Goal: Communication & Community: Answer question/provide support

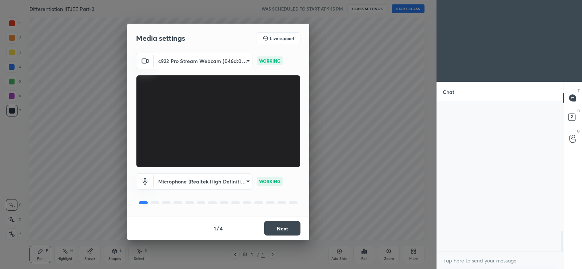
scroll to position [938, 0]
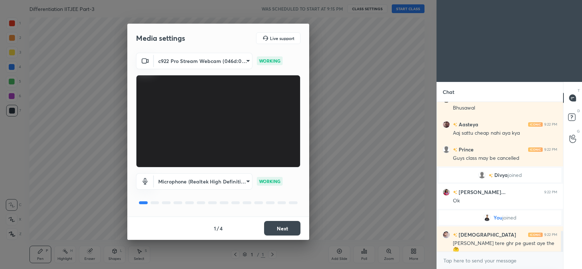
click at [276, 226] on button "Next" at bounding box center [282, 228] width 36 height 15
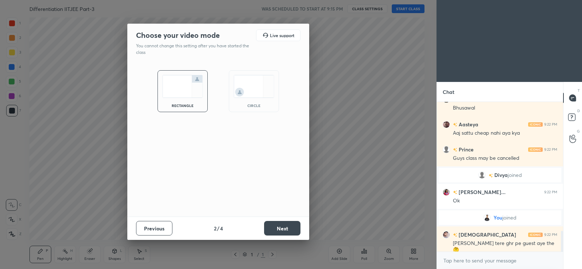
click at [276, 225] on button "Next" at bounding box center [282, 228] width 36 height 15
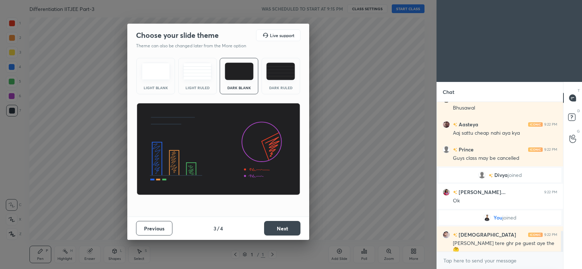
click at [277, 226] on button "Next" at bounding box center [282, 228] width 36 height 15
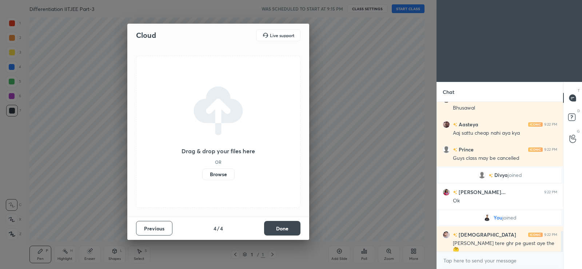
click at [226, 173] on label "Browse" at bounding box center [218, 174] width 32 height 12
click at [202, 173] on input "Browse" at bounding box center [202, 174] width 0 height 12
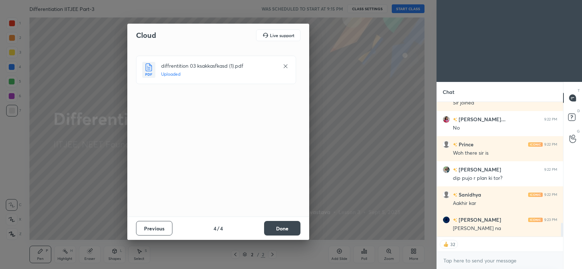
scroll to position [1178, 0]
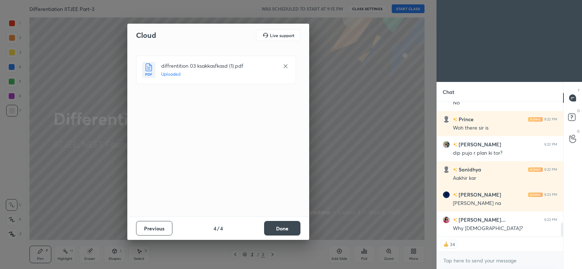
click at [281, 228] on button "Done" at bounding box center [282, 228] width 36 height 15
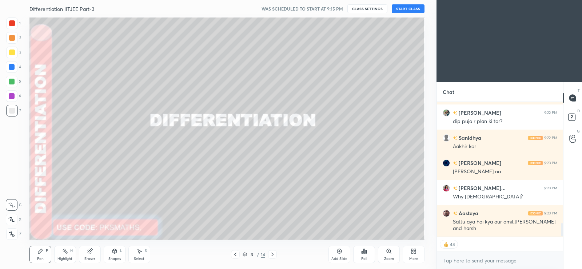
scroll to position [1228, 0]
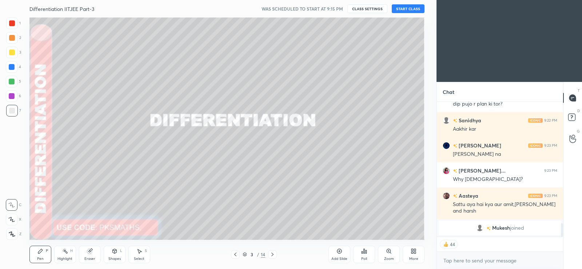
click at [405, 7] on button "START CLASS" at bounding box center [408, 8] width 33 height 9
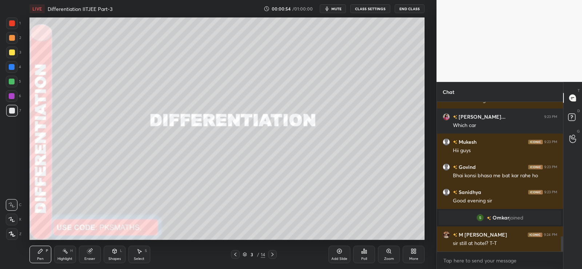
scroll to position [1301, 0]
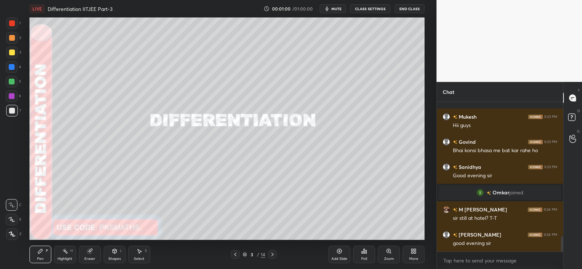
click at [10, 237] on div at bounding box center [12, 234] width 12 height 12
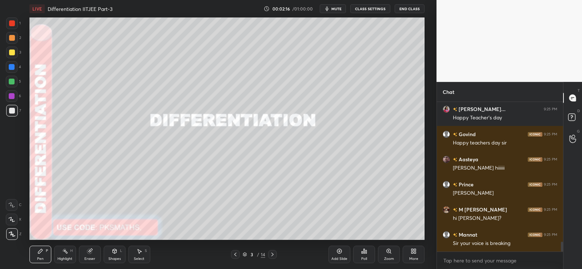
scroll to position [2132, 0]
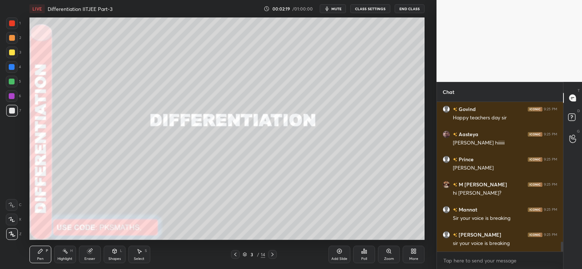
click at [371, 8] on button "CLASS SETTINGS" at bounding box center [370, 8] width 40 height 9
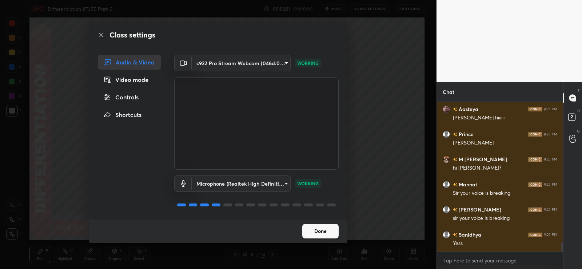
scroll to position [2182, 0]
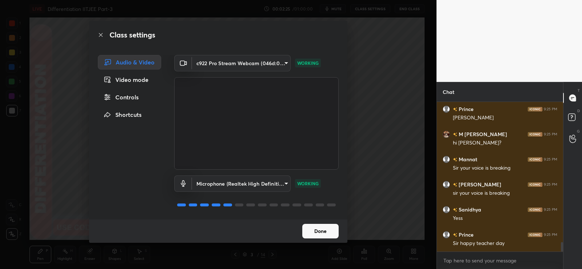
click at [323, 232] on button "Done" at bounding box center [320, 231] width 36 height 15
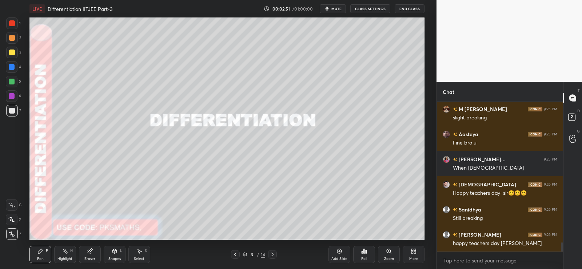
scroll to position [132, 124]
click at [363, 254] on div "Poll" at bounding box center [364, 254] width 22 height 17
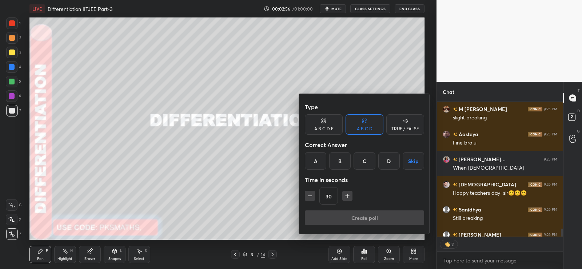
click at [317, 163] on div "A" at bounding box center [315, 160] width 21 height 17
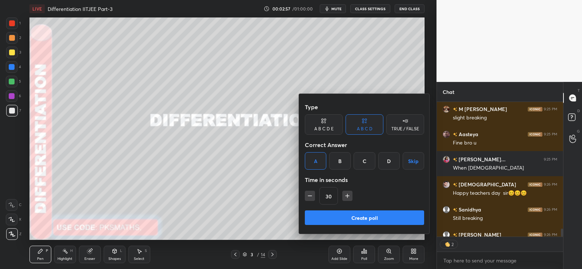
click at [339, 218] on button "Create poll" at bounding box center [364, 217] width 119 height 15
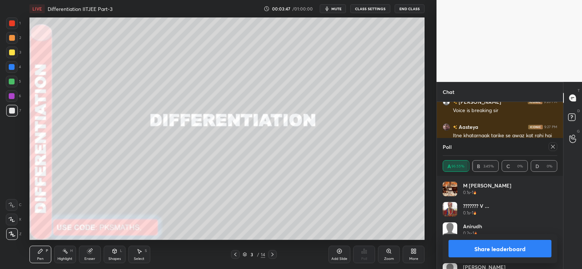
scroll to position [2630, 0]
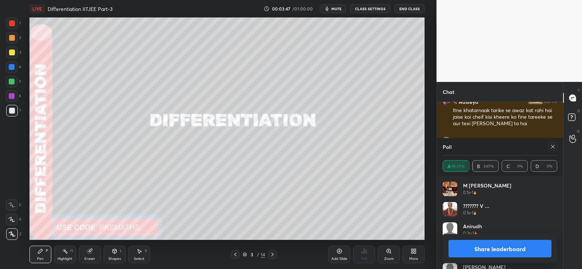
click at [490, 253] on button "Share leaderboard" at bounding box center [500, 248] width 103 height 17
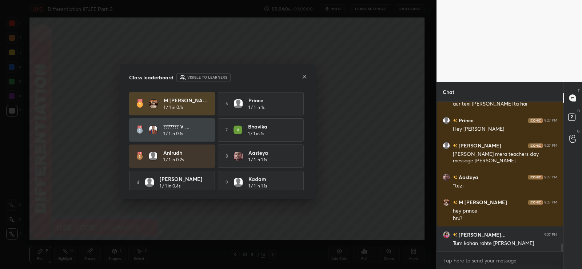
scroll to position [2674, 0]
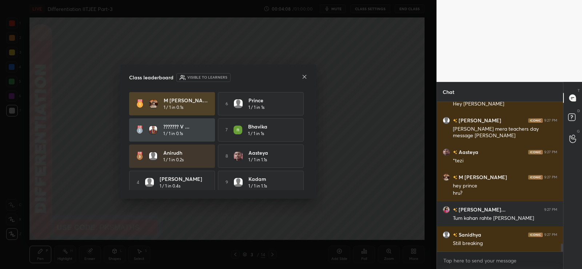
click at [305, 76] on icon at bounding box center [305, 77] width 6 height 6
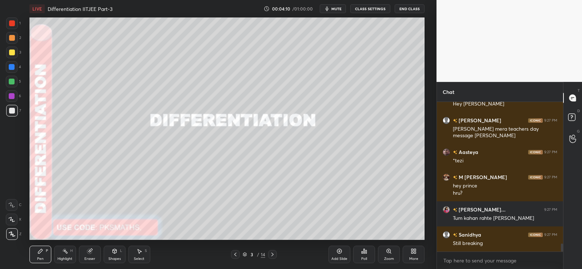
click at [275, 258] on div at bounding box center [272, 254] width 9 height 9
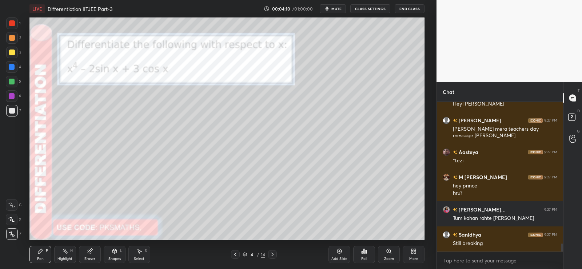
scroll to position [2700, 0]
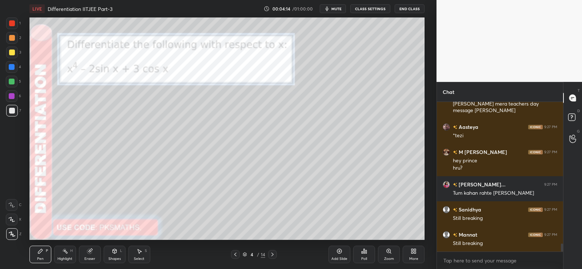
click at [12, 36] on div at bounding box center [12, 38] width 6 height 6
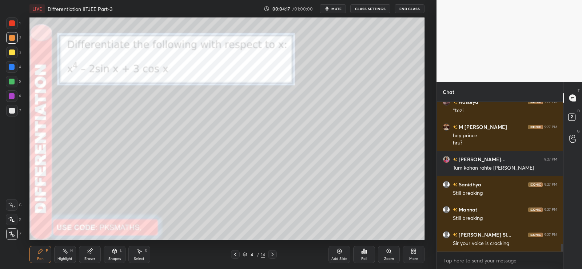
click at [236, 257] on icon at bounding box center [235, 254] width 6 height 6
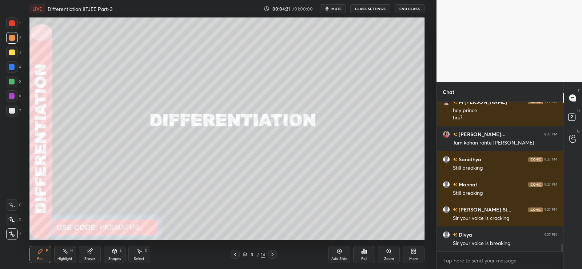
scroll to position [2775, 0]
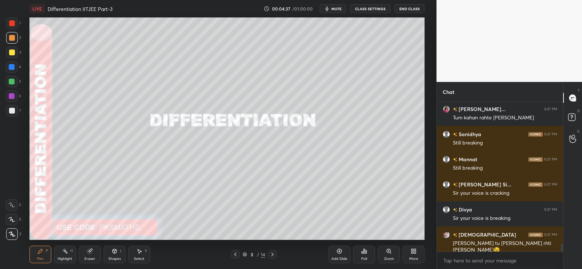
click at [342, 256] on div "Add Slide" at bounding box center [340, 254] width 22 height 17
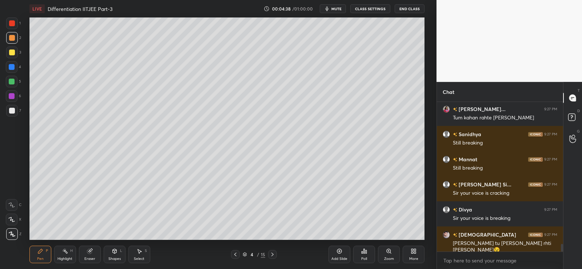
click at [12, 40] on div at bounding box center [12, 38] width 6 height 6
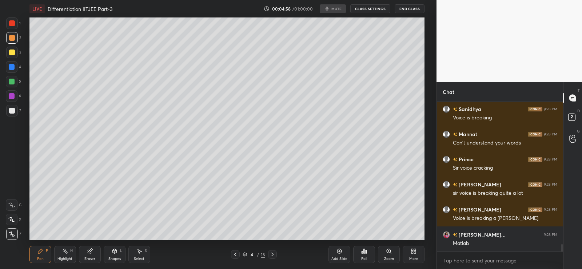
scroll to position [2951, 0]
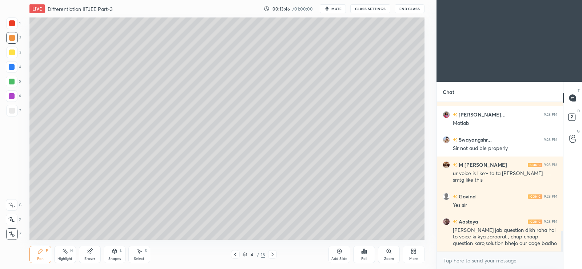
scroll to position [932, 0]
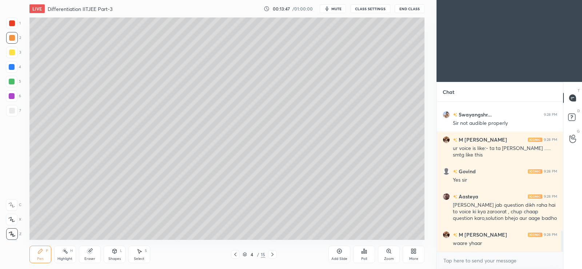
click at [414, 251] on icon at bounding box center [414, 251] width 6 height 6
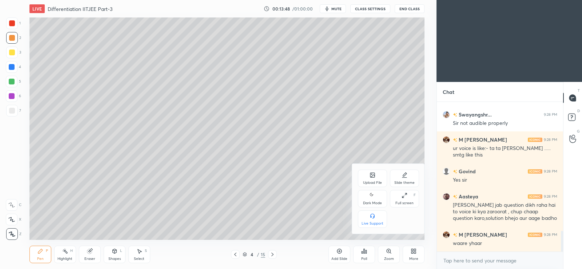
click at [372, 196] on icon at bounding box center [373, 195] width 6 height 9
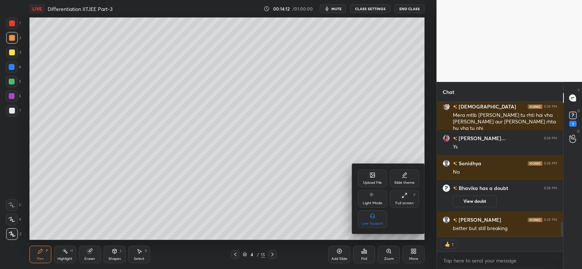
scroll to position [1121, 0]
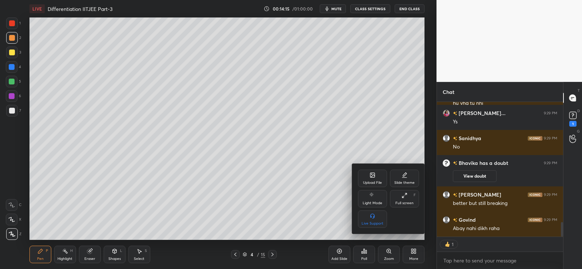
click at [327, 204] on div at bounding box center [291, 134] width 582 height 269
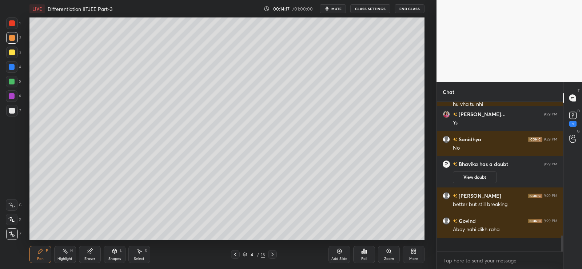
scroll to position [0, 0]
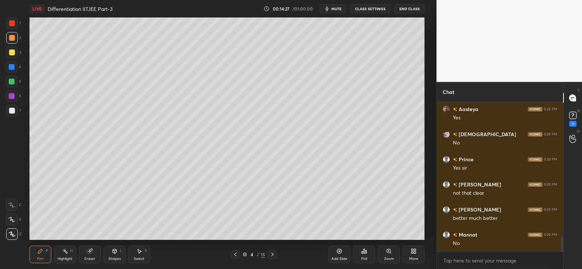
click at [13, 39] on div at bounding box center [12, 38] width 6 height 6
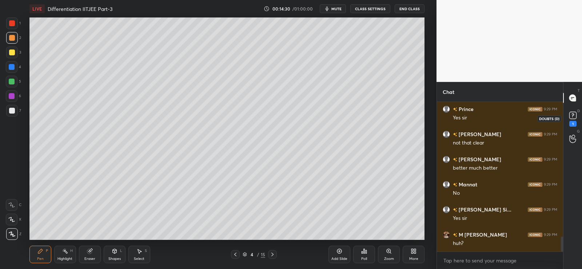
click at [574, 118] on rect at bounding box center [572, 115] width 7 height 7
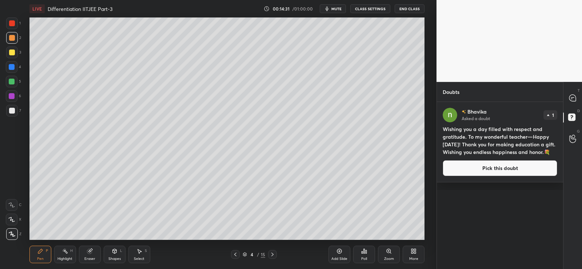
click at [475, 182] on div "Bhavika Asked a doubt 1 Wishing you a day filled with respect and gratitude. To…" at bounding box center [500, 142] width 126 height 80
click at [484, 176] on button "Pick this doubt" at bounding box center [500, 168] width 115 height 16
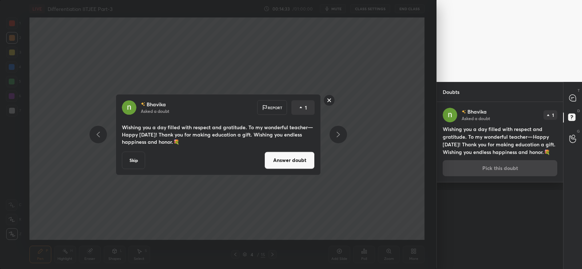
click at [298, 164] on button "Answer doubt" at bounding box center [290, 159] width 50 height 17
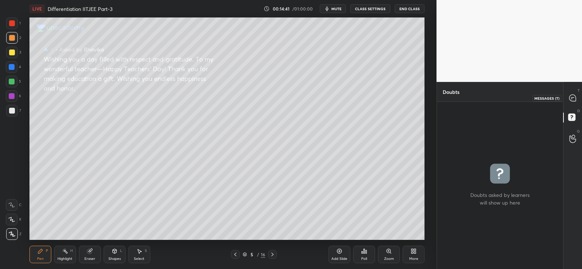
click at [571, 99] on icon at bounding box center [571, 99] width 1 height 0
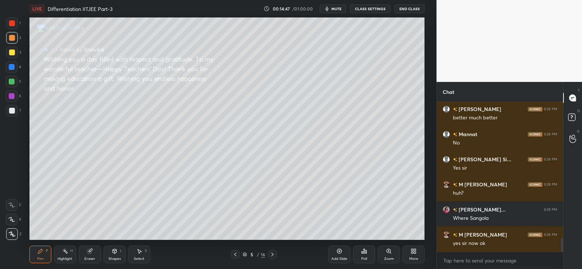
scroll to position [1532, 0]
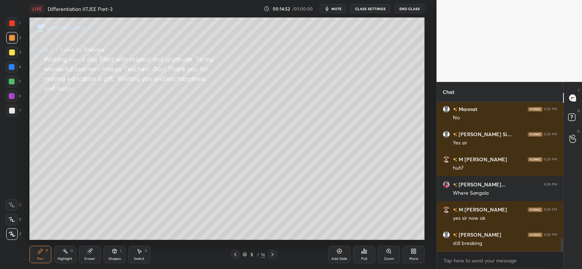
click at [234, 253] on icon at bounding box center [235, 254] width 6 height 6
click at [13, 40] on div at bounding box center [12, 38] width 6 height 6
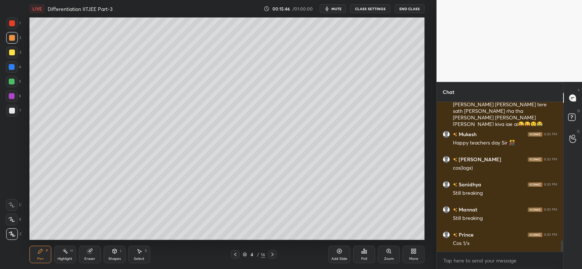
scroll to position [1872, 0]
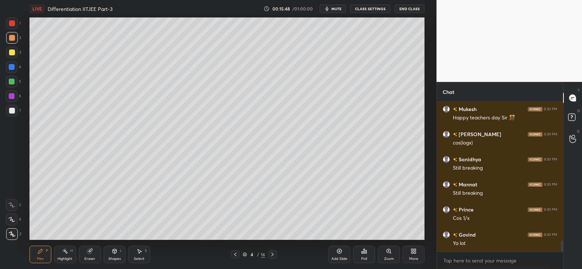
click at [364, 254] on div "Poll" at bounding box center [364, 254] width 22 height 17
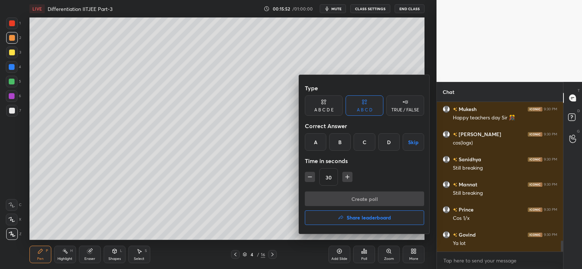
click at [401, 109] on div "TRUE / FALSE" at bounding box center [405, 110] width 28 height 4
click at [366, 142] on div "False" at bounding box center [365, 141] width 38 height 17
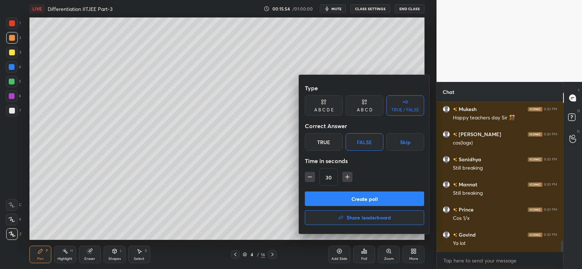
click at [341, 198] on button "Create poll" at bounding box center [364, 198] width 119 height 15
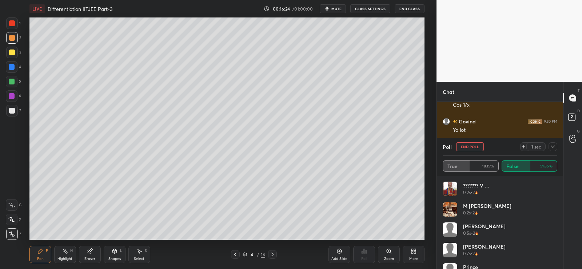
scroll to position [2016, 0]
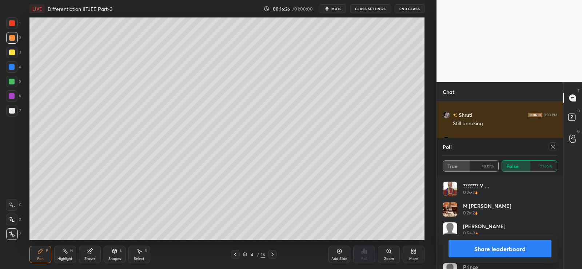
click at [495, 251] on button "Share leaderboard" at bounding box center [500, 248] width 103 height 17
type textarea "x"
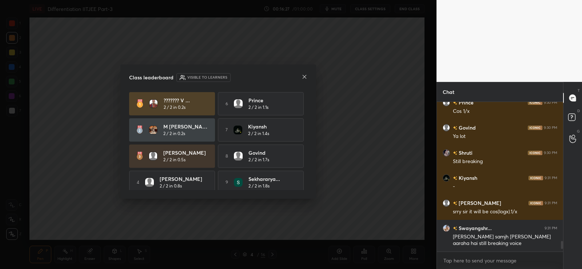
scroll to position [1978, 0]
click at [305, 76] on icon at bounding box center [305, 77] width 4 height 4
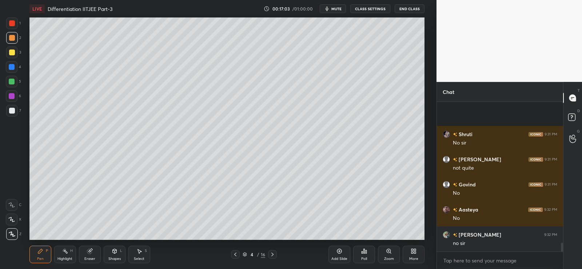
scroll to position [2430, 0]
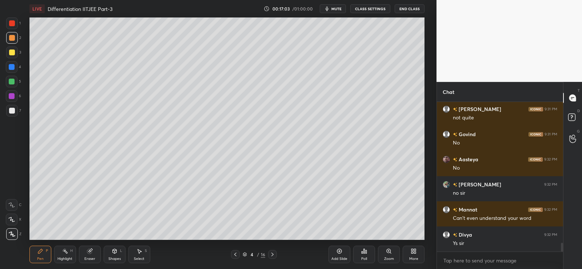
click at [337, 10] on span "mute" at bounding box center [336, 8] width 10 height 5
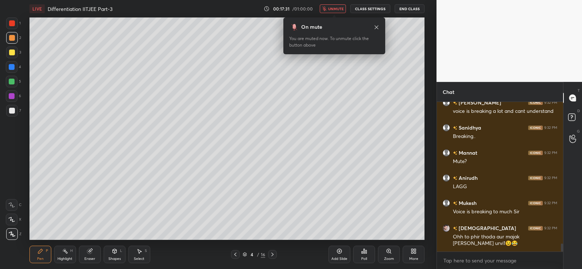
scroll to position [2613, 0]
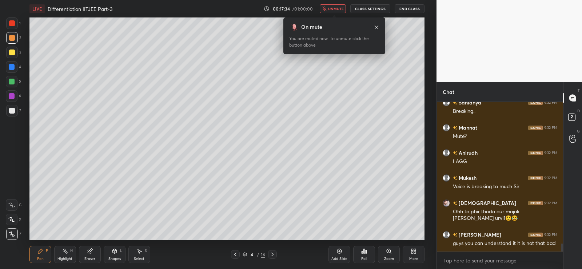
click at [337, 13] on div "On mute You are muted now. To unmute click the button above" at bounding box center [334, 33] width 102 height 41
click at [335, 9] on span "unmute" at bounding box center [336, 8] width 16 height 5
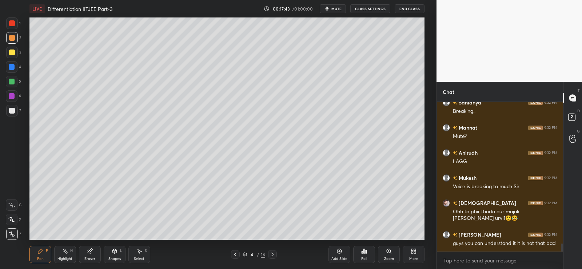
scroll to position [2638, 0]
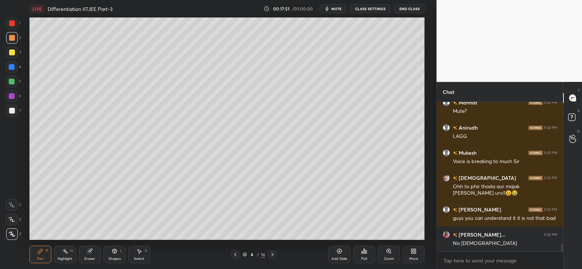
click at [367, 255] on div "Poll" at bounding box center [364, 254] width 22 height 17
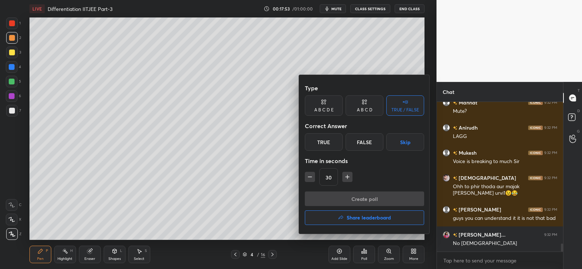
click at [367, 141] on div "False" at bounding box center [365, 141] width 38 height 17
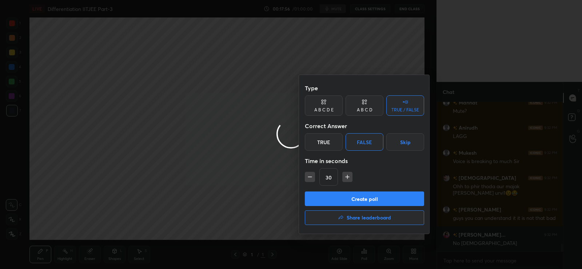
click at [345, 199] on button "Create poll" at bounding box center [364, 198] width 119 height 15
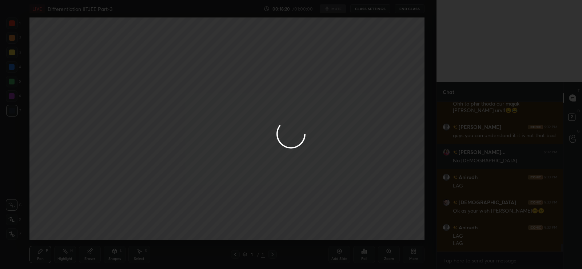
scroll to position [2752, 0]
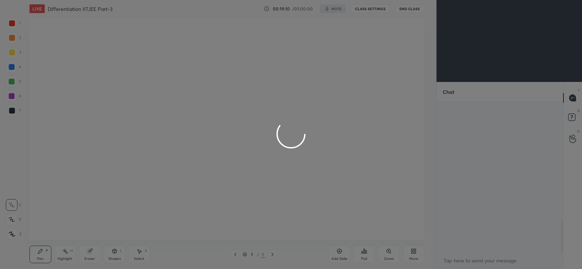
scroll to position [962, 0]
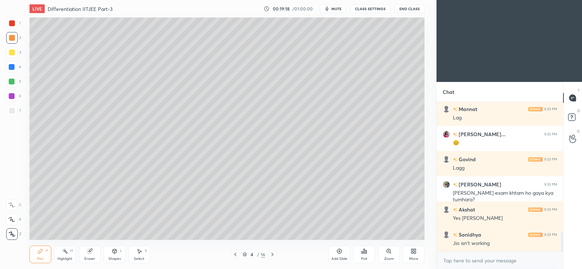
click at [417, 255] on div "More" at bounding box center [414, 254] width 22 height 17
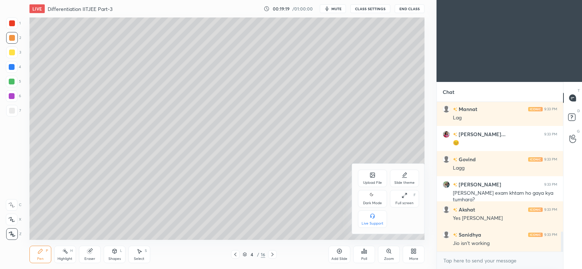
click at [374, 196] on icon at bounding box center [373, 195] width 6 height 9
type textarea "x"
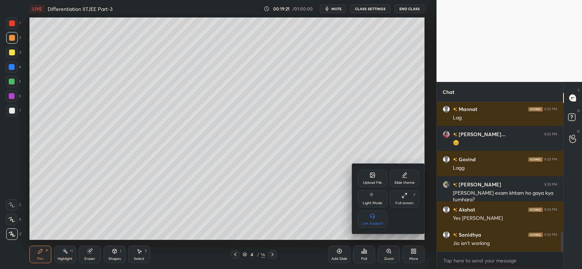
scroll to position [987, 0]
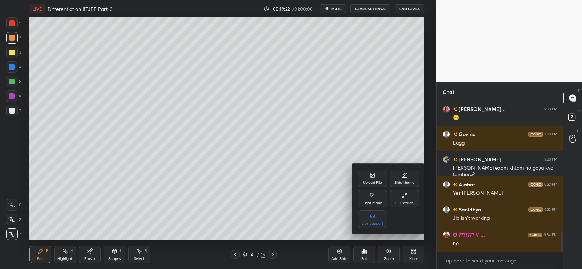
click at [331, 204] on div at bounding box center [291, 134] width 582 height 269
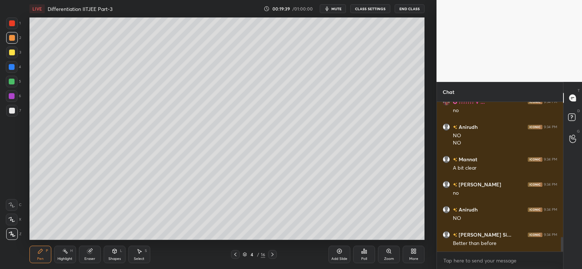
scroll to position [1429, 0]
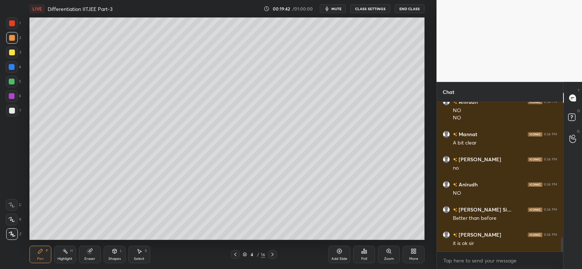
click at [336, 8] on span "mute" at bounding box center [336, 8] width 10 height 5
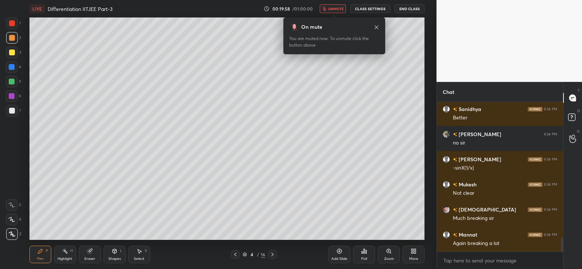
scroll to position [1470, 0]
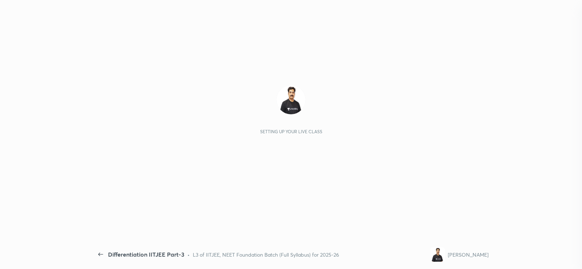
scroll to position [165, 124]
click at [365, 180] on div "Setting up your live class" at bounding box center [291, 128] width 395 height 222
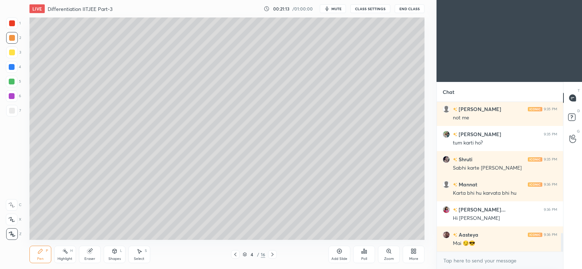
scroll to position [1075, 0]
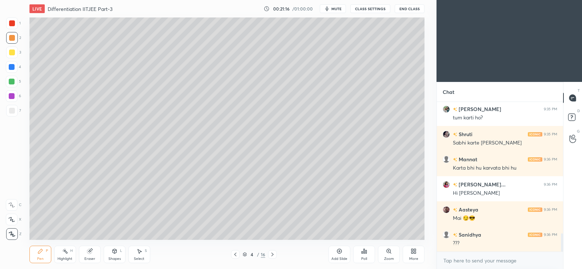
click at [416, 252] on icon at bounding box center [414, 251] width 6 height 6
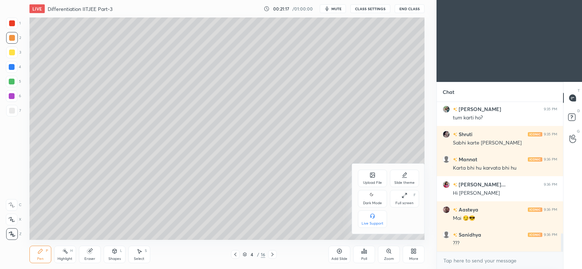
scroll to position [1100, 0]
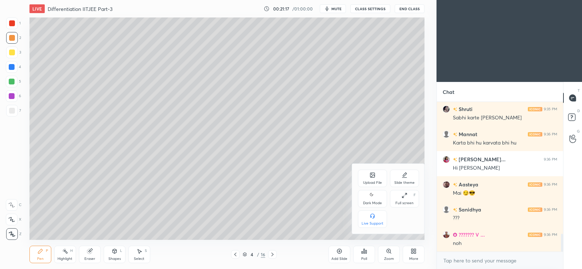
click at [370, 198] on icon at bounding box center [373, 195] width 6 height 9
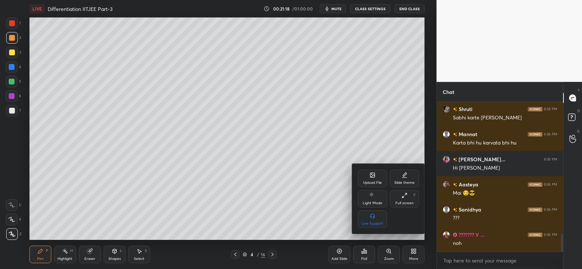
type textarea "x"
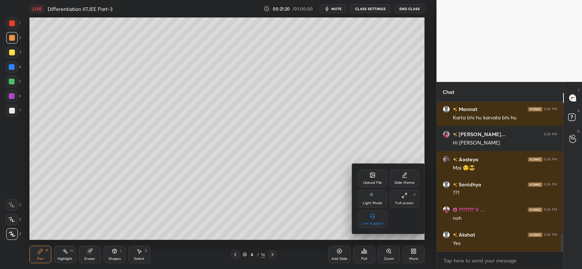
click at [411, 252] on div at bounding box center [291, 134] width 582 height 269
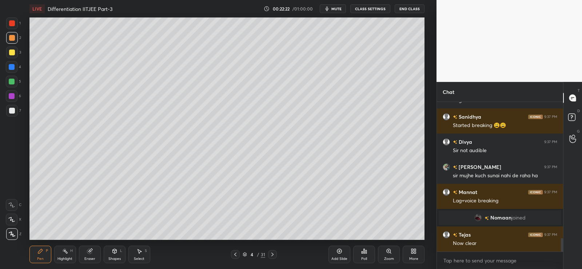
scroll to position [1509, 0]
click at [12, 111] on div at bounding box center [12, 111] width 6 height 6
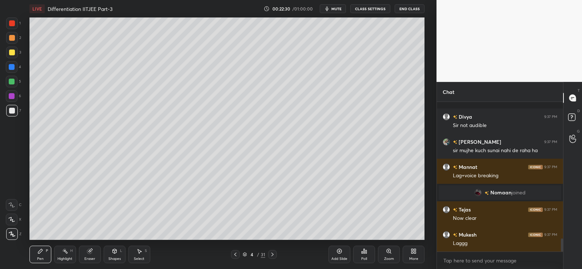
scroll to position [1566, 0]
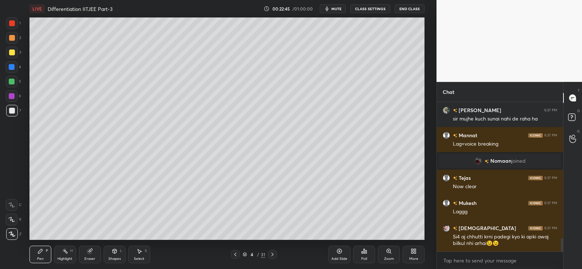
click at [89, 255] on div "Eraser" at bounding box center [90, 254] width 22 height 17
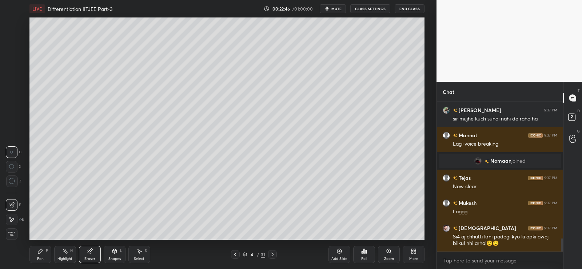
click at [67, 253] on icon at bounding box center [65, 251] width 6 height 6
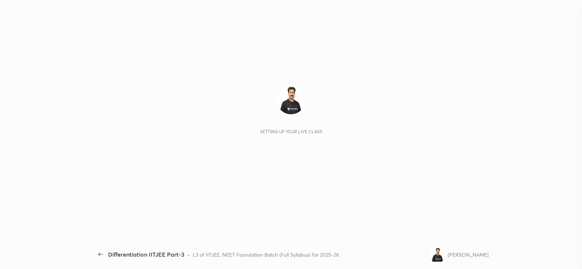
scroll to position [147, 124]
click at [344, 178] on div "Setting up your live class" at bounding box center [291, 128] width 395 height 222
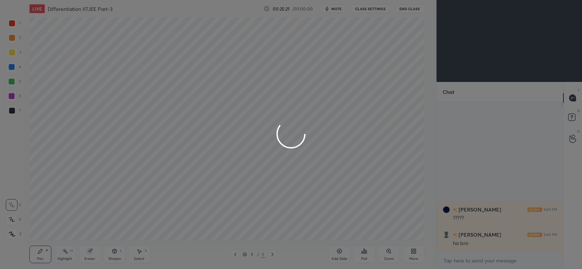
scroll to position [36160, 35975]
click at [415, 249] on div at bounding box center [291, 134] width 582 height 269
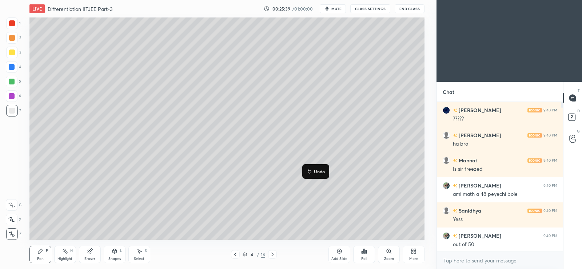
click at [314, 172] on button "Undo" at bounding box center [315, 171] width 21 height 9
click at [323, 188] on p "Undo" at bounding box center [326, 190] width 11 height 6
click at [416, 249] on icon at bounding box center [415, 250] width 2 height 2
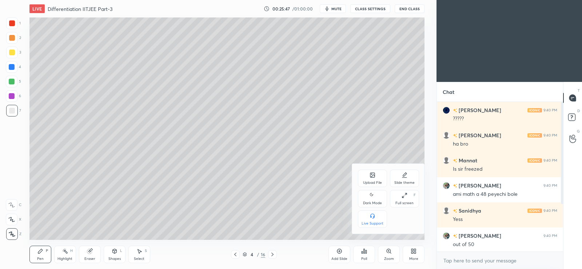
click at [373, 195] on icon at bounding box center [371, 194] width 3 height 3
click at [286, 216] on div at bounding box center [291, 134] width 582 height 269
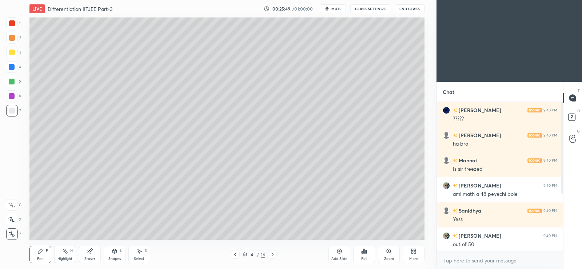
click at [413, 249] on icon at bounding box center [412, 250] width 2 height 2
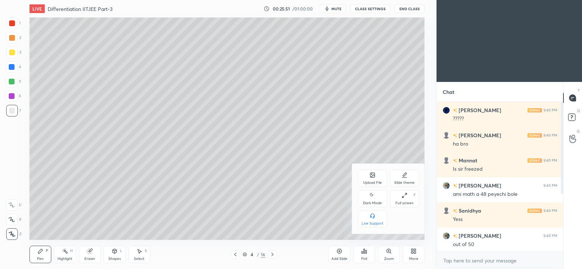
click at [373, 196] on icon at bounding box center [373, 195] width 6 height 9
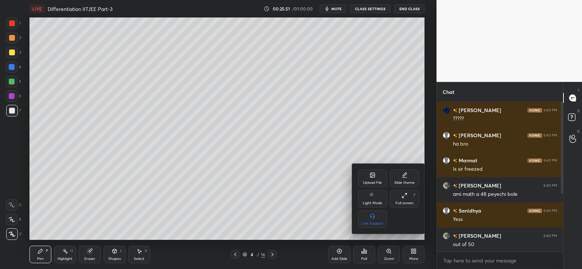
click at [287, 217] on div at bounding box center [291, 134] width 582 height 269
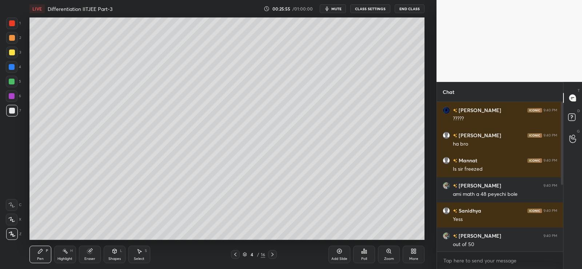
click at [11, 39] on div at bounding box center [12, 38] width 6 height 6
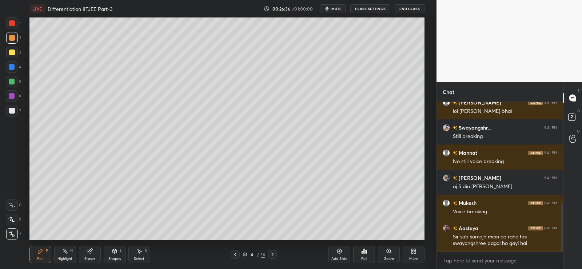
scroll to position [309, 0]
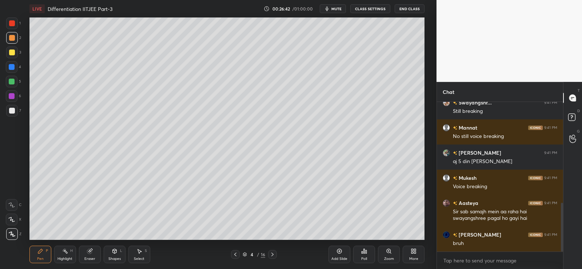
click at [342, 250] on icon at bounding box center [340, 251] width 6 height 6
click at [14, 34] on div at bounding box center [12, 38] width 12 height 12
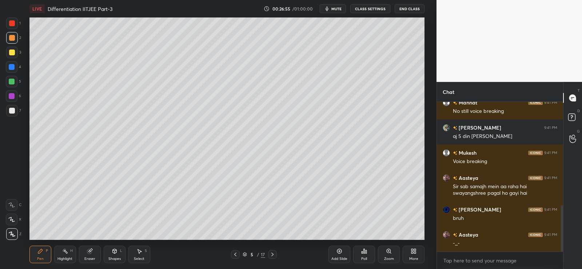
click at [9, 112] on div at bounding box center [12, 111] width 6 height 6
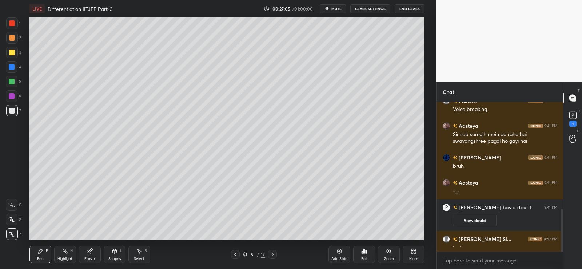
scroll to position [376, 0]
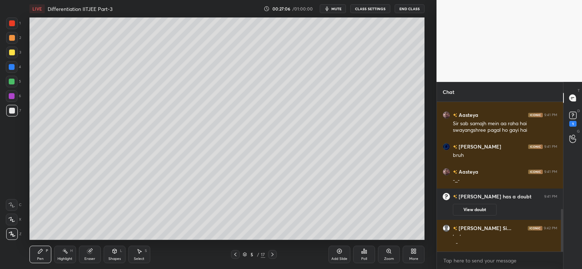
click at [16, 107] on div at bounding box center [12, 111] width 12 height 12
click at [16, 79] on div at bounding box center [12, 82] width 12 height 12
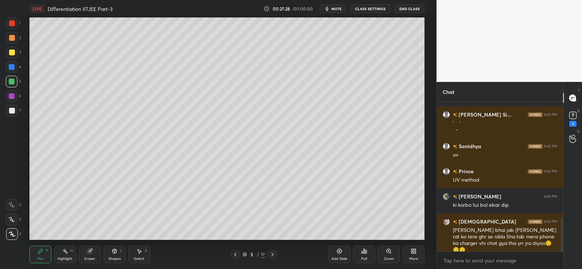
scroll to position [515, 0]
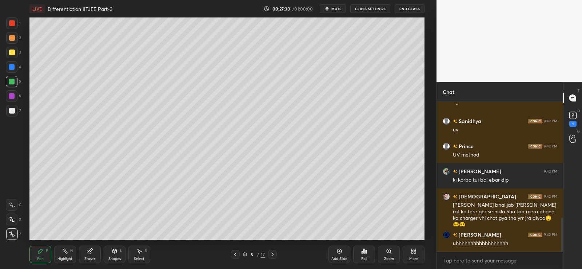
click at [4, 108] on div "1 2 3 4 5 6 7 C X Z C X Z E E Erase all H H" at bounding box center [11, 128] width 23 height 222
click at [430, 64] on div "Setting up your live class Poll for secs No correct answer Start poll" at bounding box center [226, 128] width 407 height 222
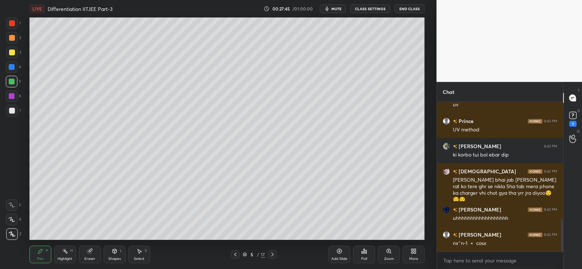
click at [437, 60] on video at bounding box center [510, 41] width 146 height 82
click at [428, 56] on div "Setting up your live class Poll for secs No correct answer Start poll" at bounding box center [226, 128] width 407 height 222
click at [349, 254] on div "Add Slide" at bounding box center [340, 254] width 22 height 17
click at [11, 39] on div at bounding box center [12, 38] width 6 height 6
click at [13, 110] on div at bounding box center [12, 111] width 6 height 6
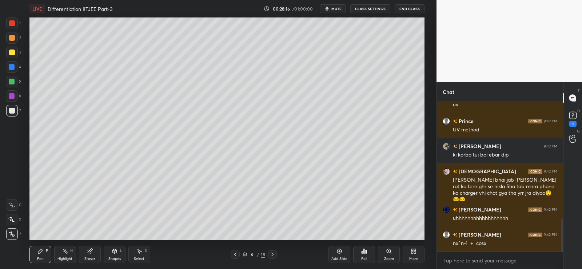
click at [368, 255] on div "Poll" at bounding box center [364, 254] width 22 height 17
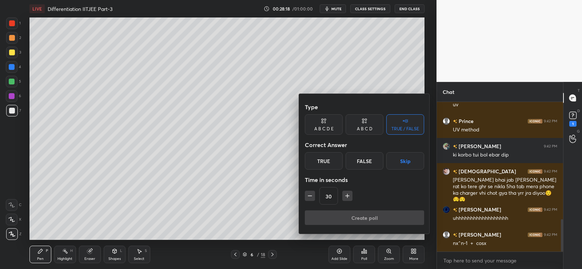
click at [363, 160] on div "False" at bounding box center [365, 160] width 38 height 17
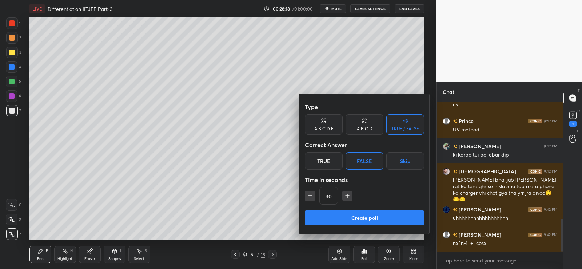
click at [347, 219] on button "Create poll" at bounding box center [364, 217] width 119 height 15
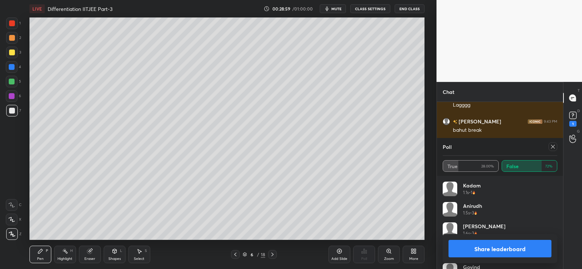
scroll to position [779, 0]
click at [490, 246] on button "Share leaderboard" at bounding box center [500, 248] width 103 height 17
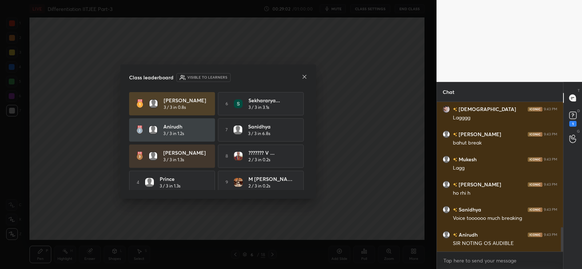
scroll to position [766, 0]
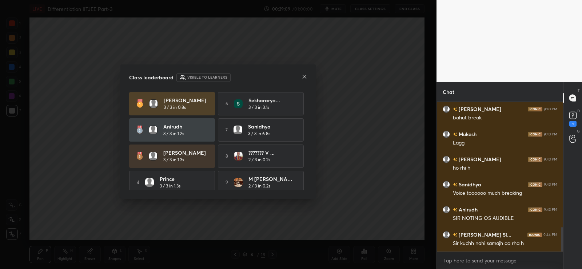
click at [306, 75] on icon at bounding box center [305, 77] width 6 height 6
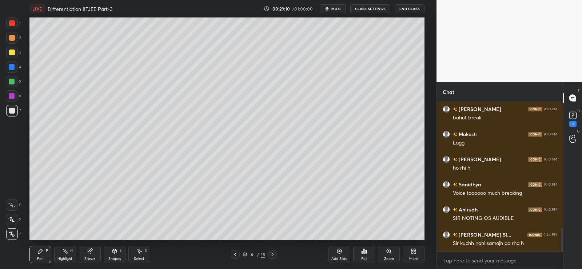
scroll to position [791, 0]
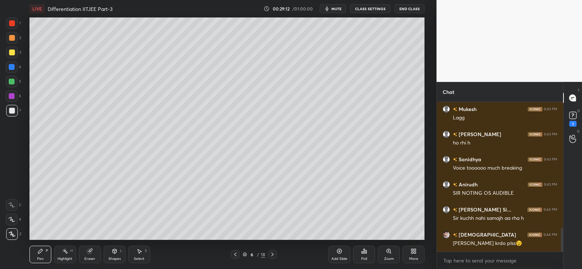
click at [91, 257] on div "Eraser" at bounding box center [89, 259] width 11 height 4
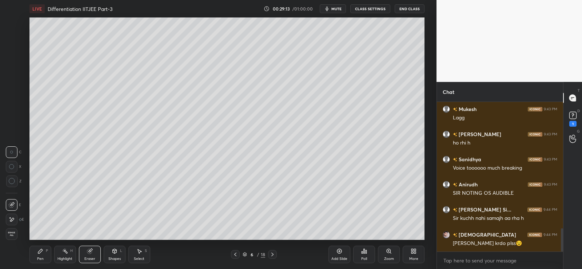
scroll to position [816, 0]
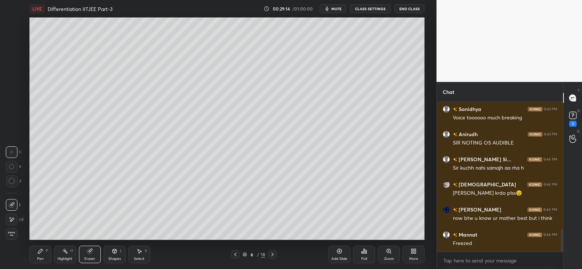
click at [11, 220] on icon at bounding box center [12, 220] width 4 height 4
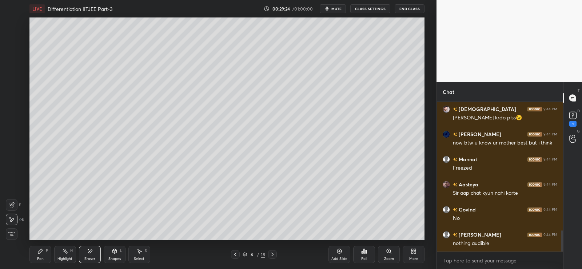
click at [40, 254] on div "Pen P" at bounding box center [40, 254] width 22 height 17
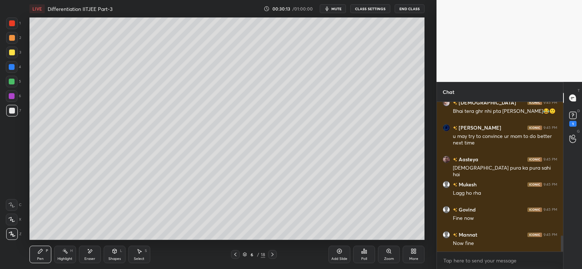
scroll to position [1249, 0]
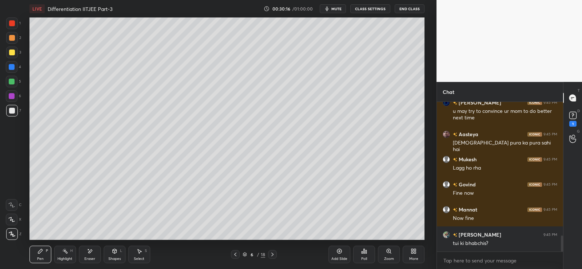
click at [10, 81] on div at bounding box center [12, 82] width 6 height 6
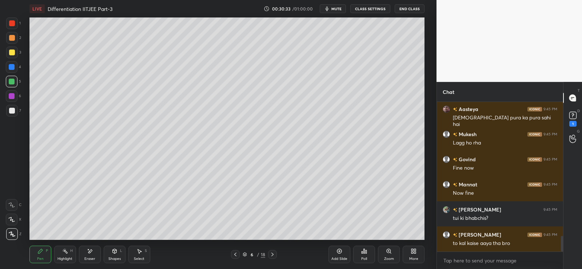
click at [274, 255] on icon at bounding box center [273, 254] width 6 height 6
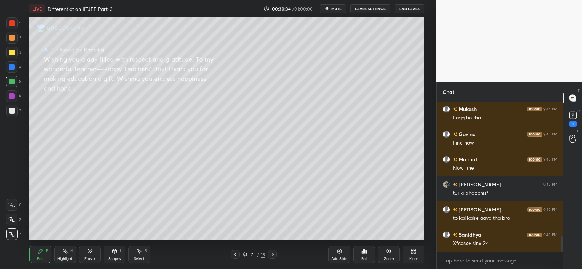
click at [274, 253] on icon at bounding box center [273, 254] width 6 height 6
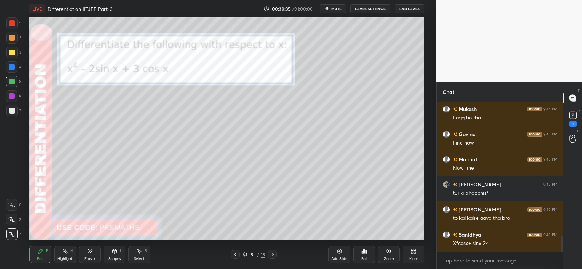
click at [236, 254] on icon at bounding box center [235, 254] width 6 height 6
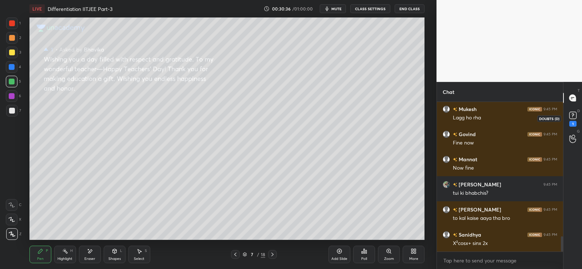
click at [575, 109] on div "D Doubts (D) 1" at bounding box center [573, 118] width 19 height 20
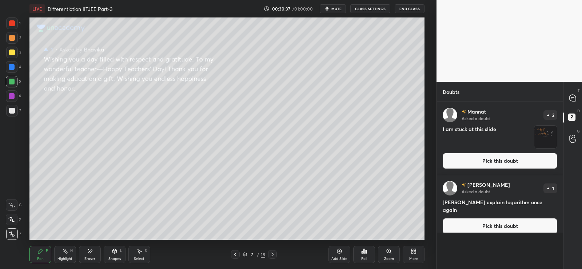
click at [546, 135] on img "grid" at bounding box center [545, 137] width 23 height 23
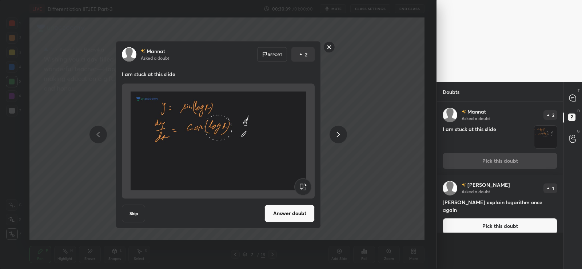
click at [292, 213] on button "Answer doubt" at bounding box center [290, 212] width 50 height 17
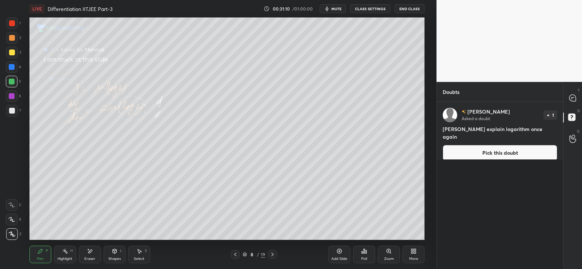
click at [511, 150] on button "Pick this doubt" at bounding box center [500, 153] width 115 height 16
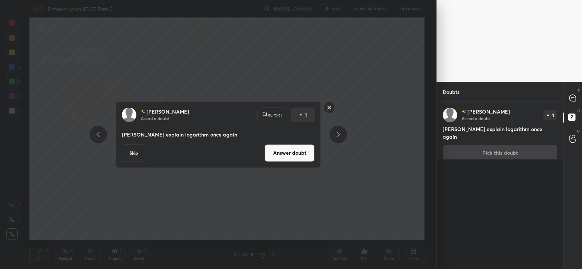
click at [303, 153] on button "Answer doubt" at bounding box center [290, 152] width 50 height 17
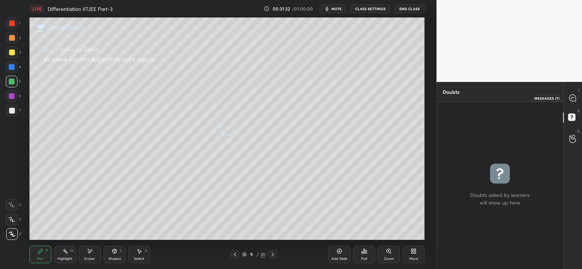
click at [576, 96] on icon at bounding box center [572, 98] width 7 height 7
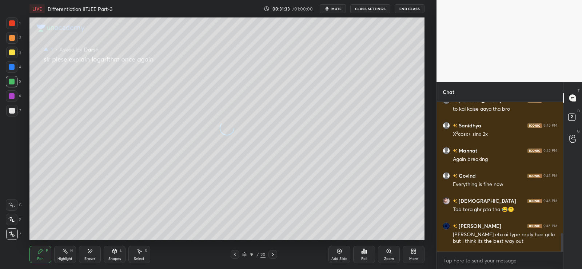
scroll to position [1478, 0]
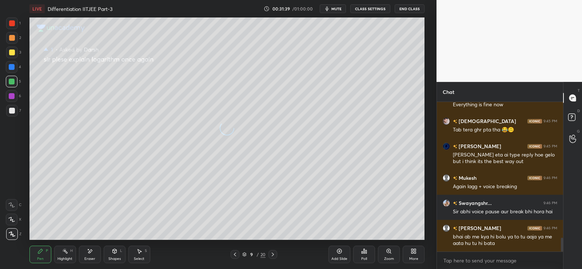
click at [339, 8] on span "mute" at bounding box center [336, 8] width 10 height 5
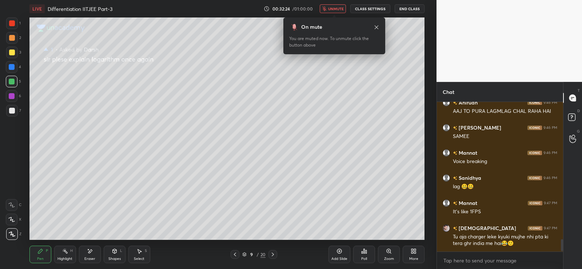
scroll to position [1667, 0]
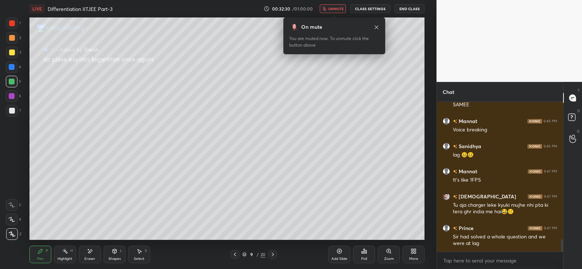
click at [338, 9] on span "unmute" at bounding box center [336, 8] width 16 height 5
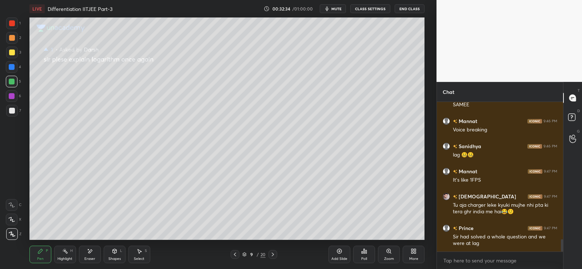
click at [275, 254] on icon at bounding box center [273, 254] width 6 height 6
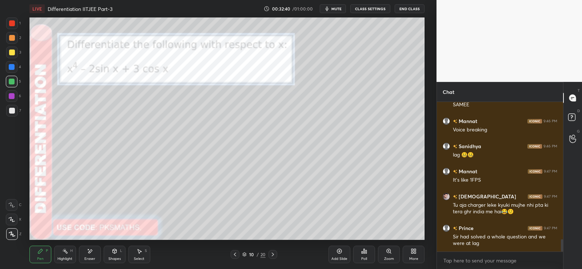
click at [13, 36] on div at bounding box center [12, 38] width 6 height 6
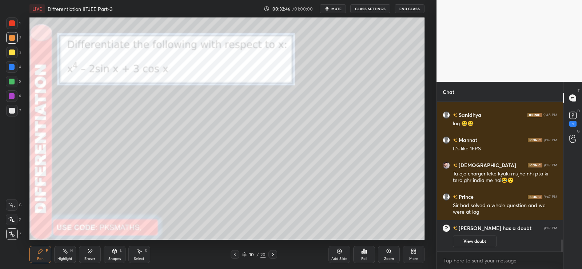
scroll to position [1324, 0]
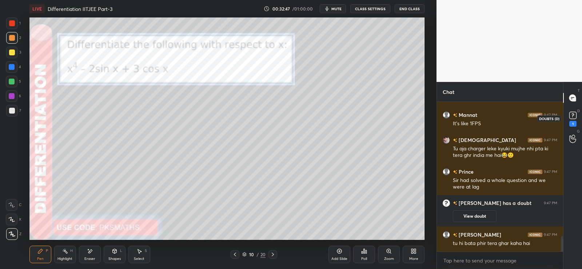
click at [574, 114] on rect at bounding box center [572, 115] width 7 height 7
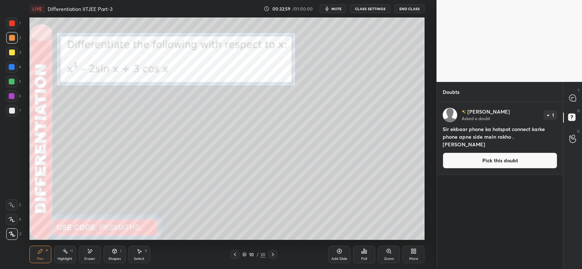
click at [498, 164] on button "Pick this doubt" at bounding box center [500, 160] width 115 height 16
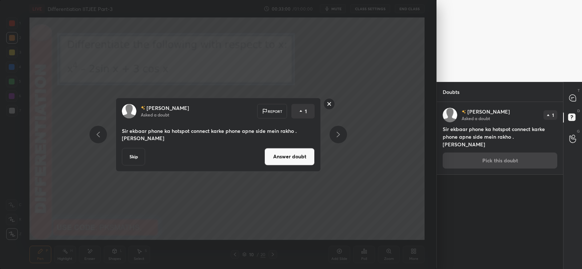
click at [305, 158] on button "Answer doubt" at bounding box center [290, 156] width 50 height 17
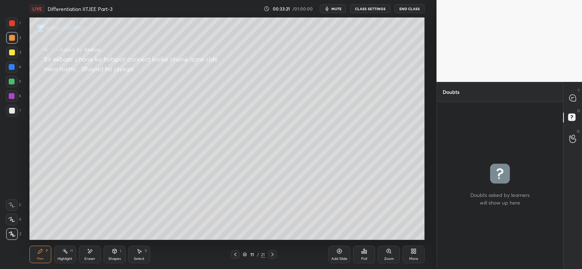
click at [568, 85] on div "T Messages (T) D Doubts (D) G Raise Hand (G)" at bounding box center [572, 175] width 19 height 187
click at [574, 98] on icon at bounding box center [572, 98] width 7 height 7
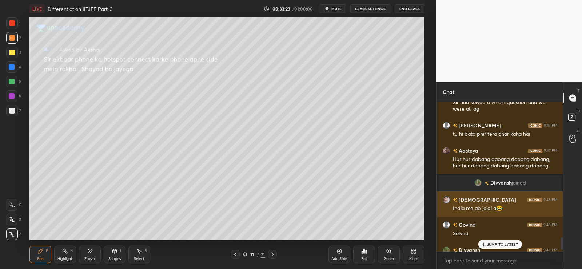
scroll to position [1580, 0]
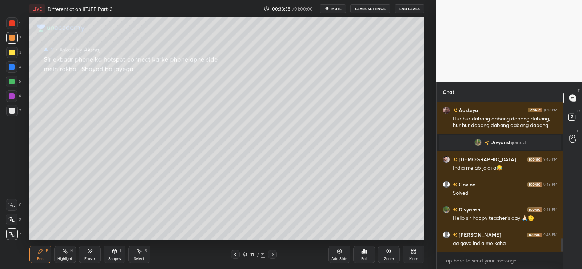
click at [276, 255] on div at bounding box center [272, 254] width 9 height 9
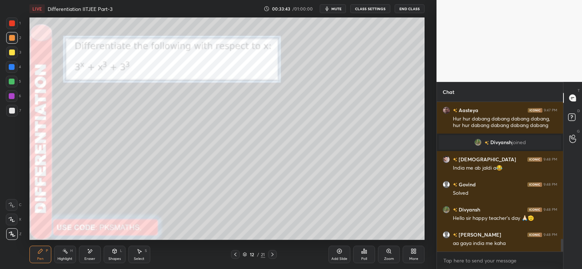
scroll to position [1612, 0]
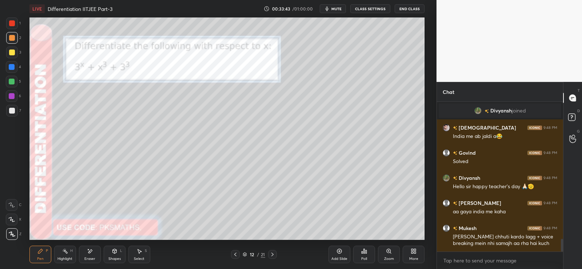
click at [239, 254] on div at bounding box center [235, 254] width 9 height 9
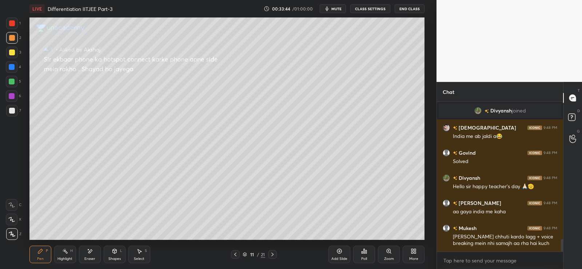
scroll to position [1637, 0]
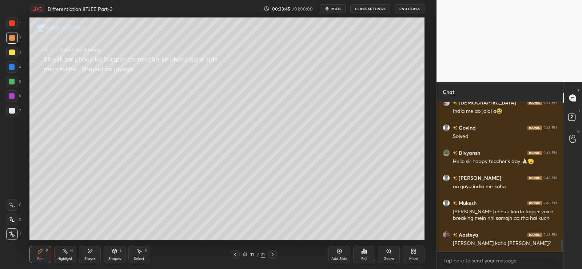
click at [235, 254] on icon at bounding box center [235, 254] width 2 height 4
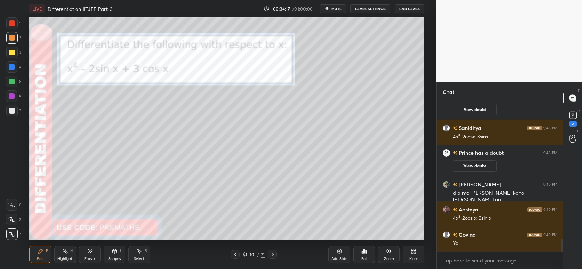
scroll to position [1598, 0]
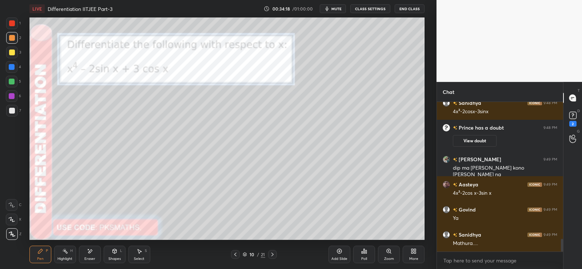
click at [367, 254] on icon at bounding box center [364, 251] width 6 height 6
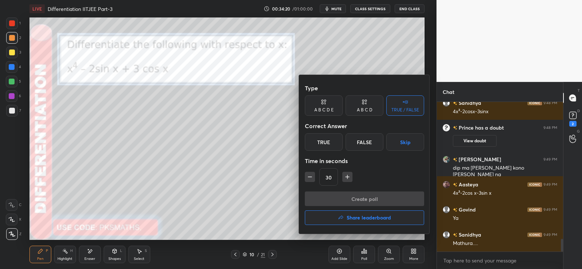
click at [327, 142] on div "True" at bounding box center [324, 141] width 38 height 17
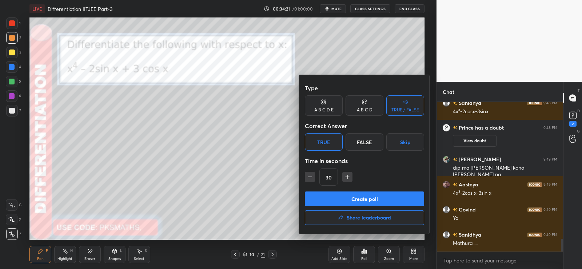
click at [346, 195] on button "Create poll" at bounding box center [364, 198] width 119 height 15
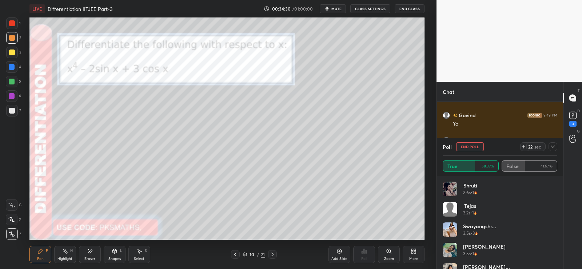
scroll to position [1642, 0]
click at [571, 115] on rect at bounding box center [572, 115] width 7 height 7
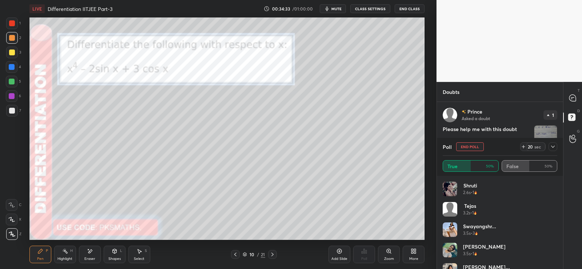
click at [545, 132] on img "grid" at bounding box center [545, 137] width 23 height 23
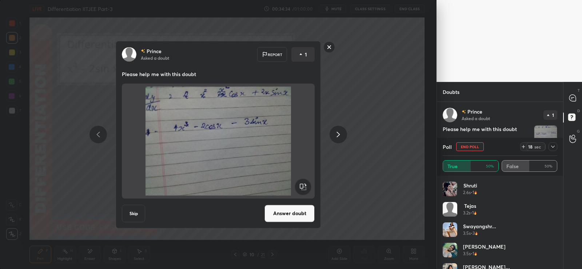
click at [305, 219] on button "Answer doubt" at bounding box center [290, 212] width 50 height 17
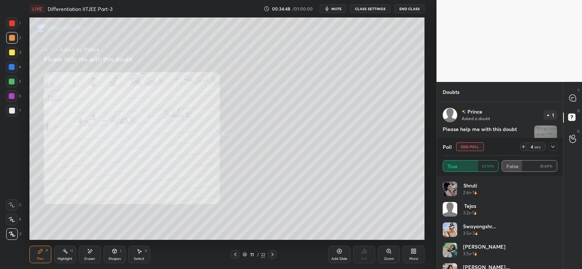
click at [336, 8] on span "mute" at bounding box center [336, 8] width 10 height 5
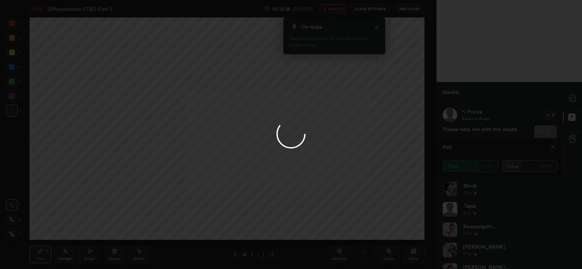
click at [332, 7] on div at bounding box center [291, 134] width 582 height 269
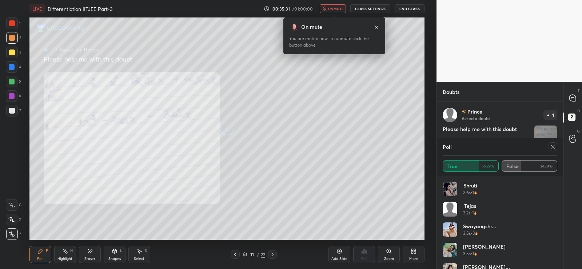
click at [333, 8] on span "unmute" at bounding box center [336, 8] width 16 height 5
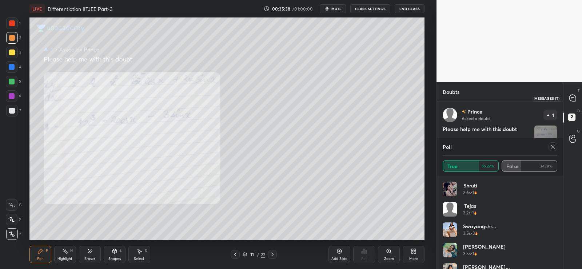
click at [574, 101] on icon at bounding box center [572, 98] width 7 height 7
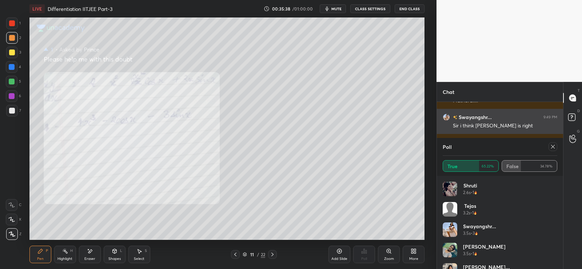
scroll to position [110, 124]
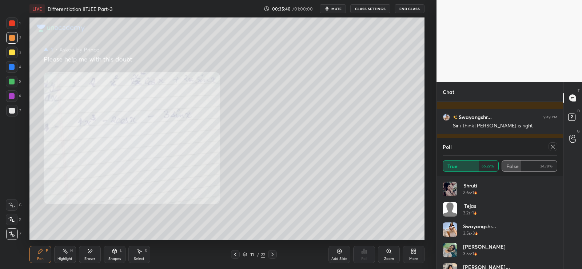
click at [553, 146] on icon at bounding box center [553, 147] width 4 height 4
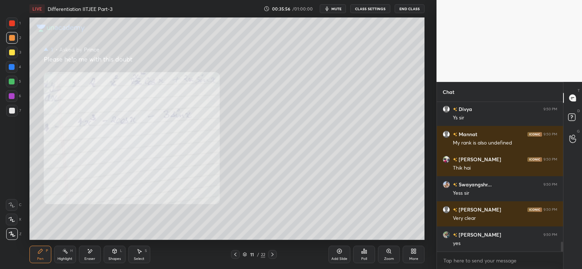
scroll to position [2105, 0]
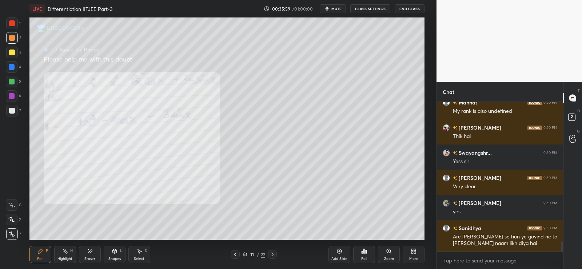
click at [274, 255] on icon at bounding box center [273, 254] width 6 height 6
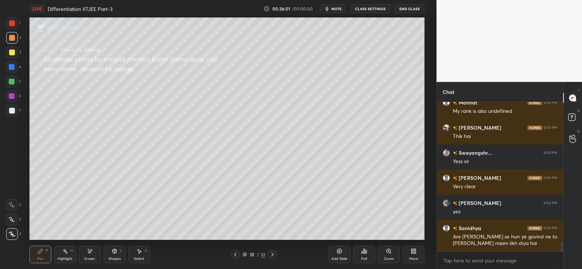
click at [273, 252] on icon at bounding box center [273, 254] width 6 height 6
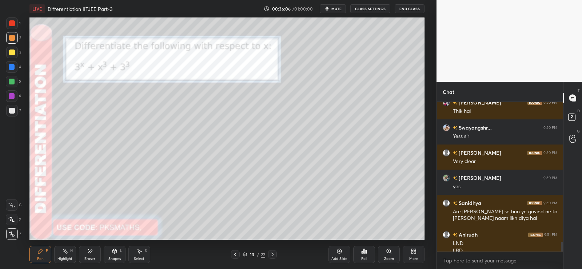
scroll to position [2138, 0]
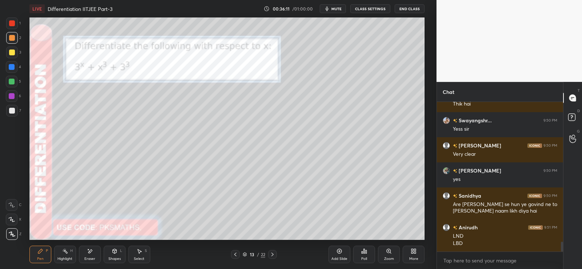
click at [272, 255] on icon at bounding box center [273, 254] width 6 height 6
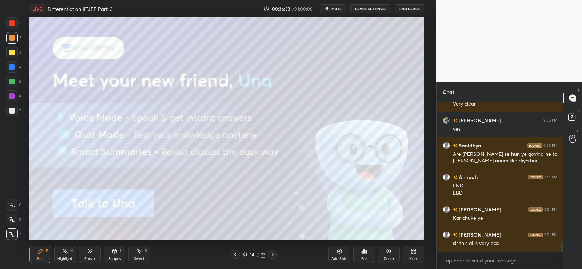
scroll to position [2220, 0]
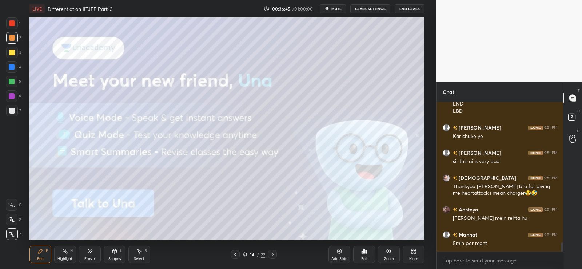
click at [277, 255] on div "14 / 22" at bounding box center [254, 254] width 150 height 9
click at [275, 252] on icon at bounding box center [273, 254] width 6 height 6
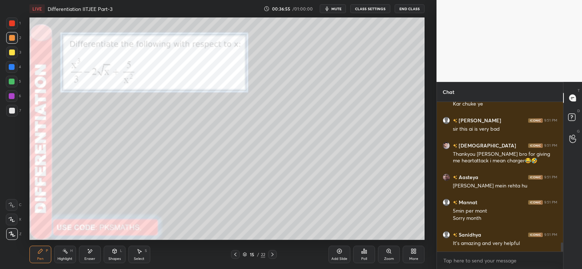
scroll to position [2327, 0]
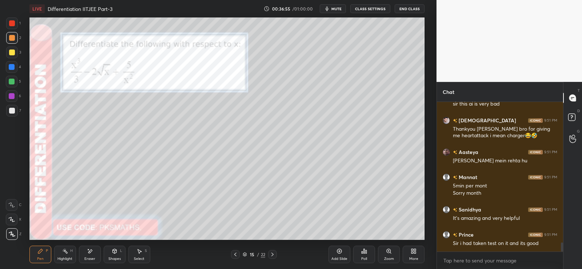
click at [278, 257] on div "15 / 22" at bounding box center [254, 254] width 150 height 9
click at [273, 254] on icon at bounding box center [272, 254] width 2 height 4
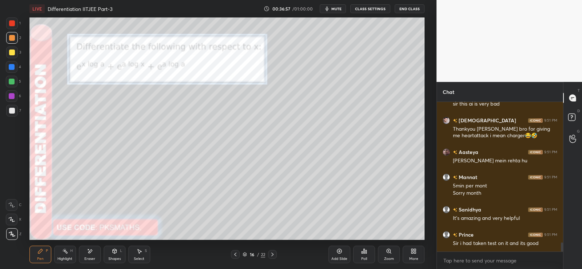
scroll to position [2352, 0]
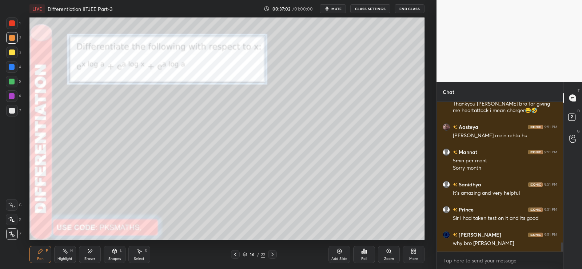
click at [277, 256] on div at bounding box center [272, 254] width 9 height 9
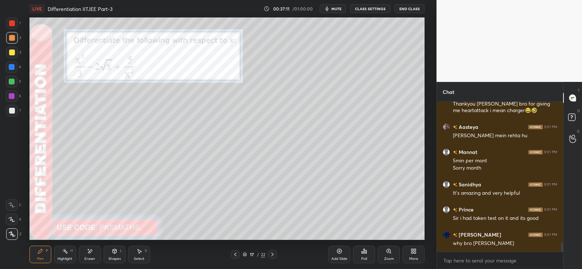
click at [275, 255] on icon at bounding box center [273, 254] width 6 height 6
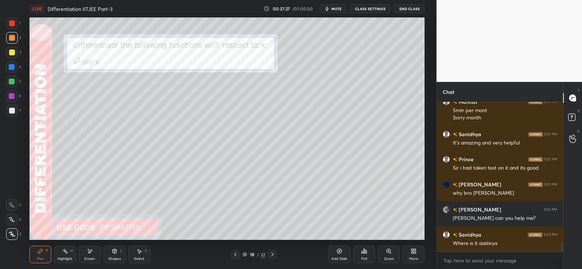
scroll to position [2434, 0]
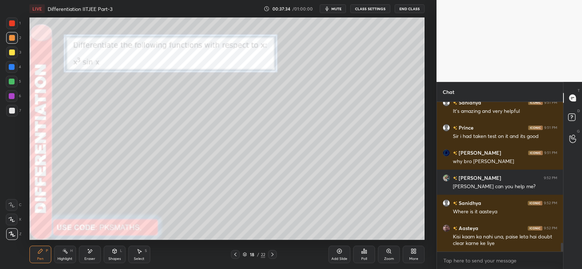
click at [12, 110] on div at bounding box center [12, 111] width 6 height 6
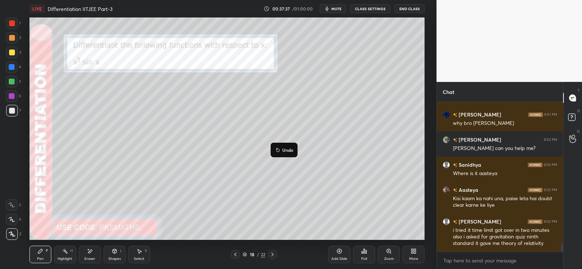
click at [286, 151] on p "Undo" at bounding box center [287, 150] width 11 height 6
click at [307, 159] on p "Undo" at bounding box center [311, 159] width 11 height 6
click at [321, 167] on p "Undo" at bounding box center [324, 166] width 11 height 6
click at [366, 250] on icon at bounding box center [366, 251] width 1 height 3
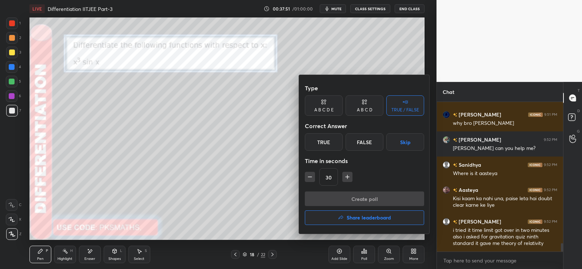
click at [332, 146] on div "True" at bounding box center [324, 141] width 38 height 17
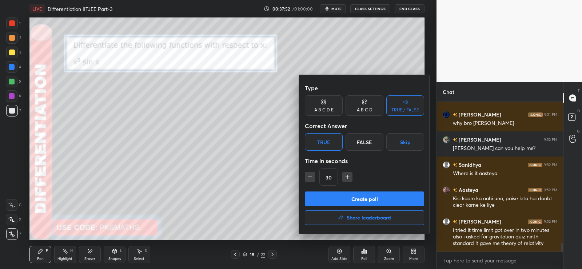
click at [358, 199] on button "Create poll" at bounding box center [364, 198] width 119 height 15
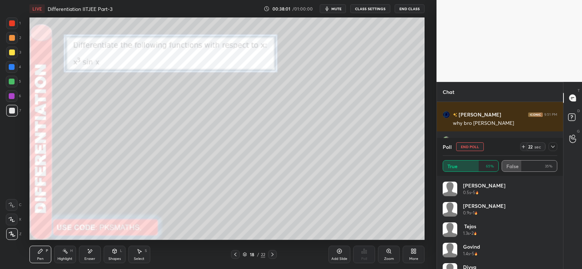
scroll to position [2549, 0]
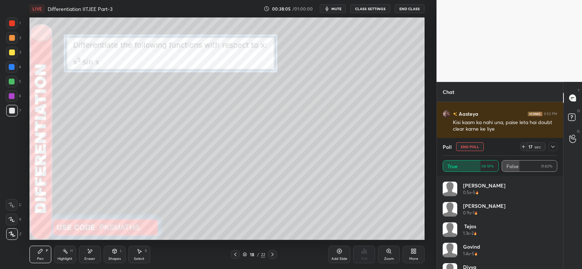
click at [338, 10] on span "mute" at bounding box center [336, 8] width 10 height 5
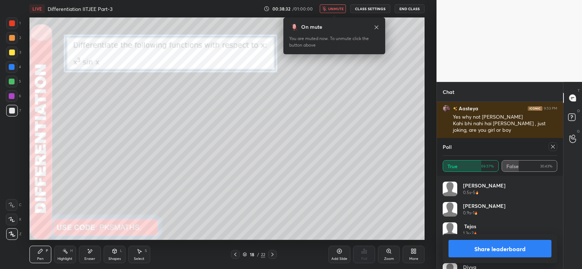
scroll to position [2649, 0]
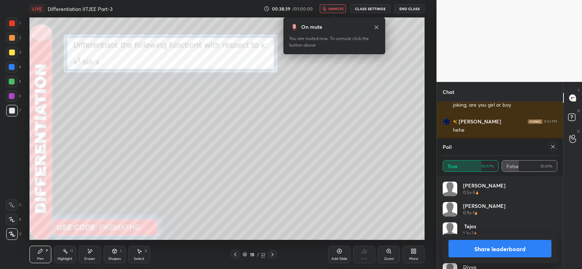
click at [336, 10] on span "unmute" at bounding box center [336, 8] width 16 height 5
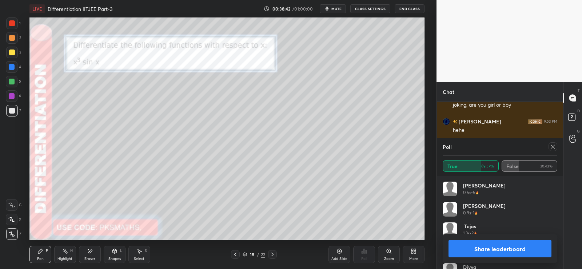
click at [501, 250] on button "Share leaderboard" at bounding box center [500, 248] width 103 height 17
type textarea "x"
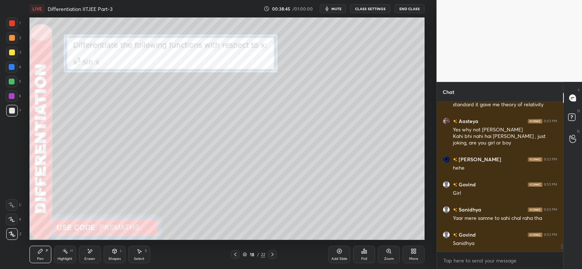
scroll to position [2636, 0]
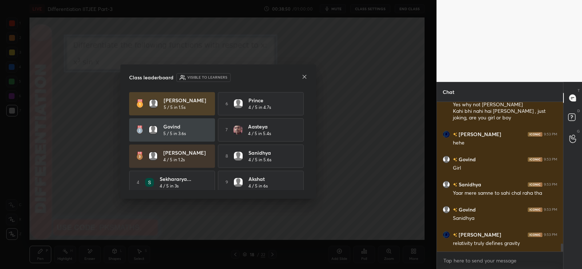
click at [306, 76] on icon at bounding box center [305, 77] width 6 height 6
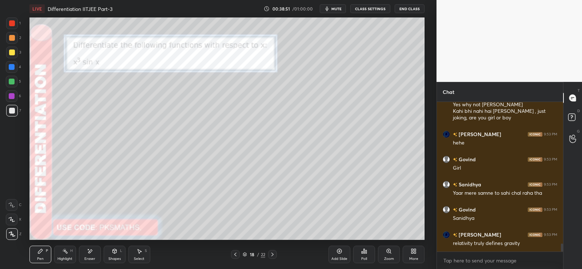
click at [272, 255] on icon at bounding box center [272, 254] width 2 height 4
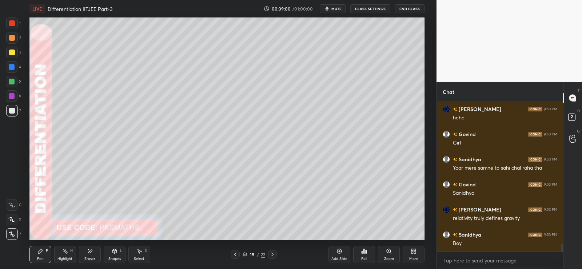
scroll to position [2686, 0]
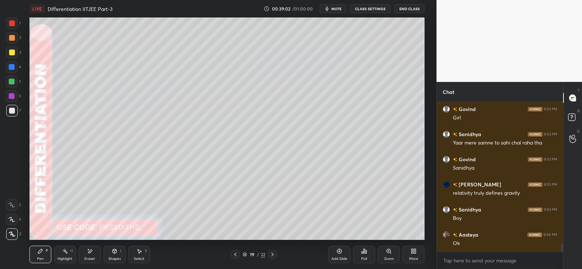
click at [273, 255] on icon at bounding box center [272, 254] width 2 height 4
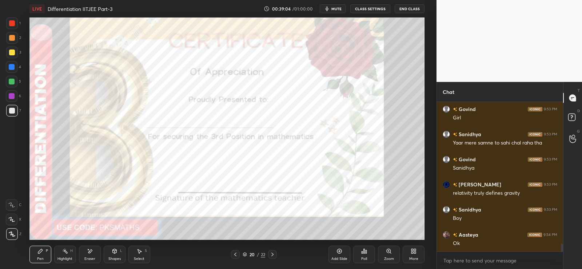
click at [235, 254] on icon at bounding box center [235, 254] width 6 height 6
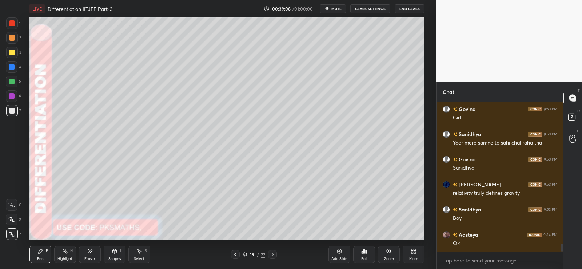
click at [7, 39] on div at bounding box center [12, 38] width 12 height 12
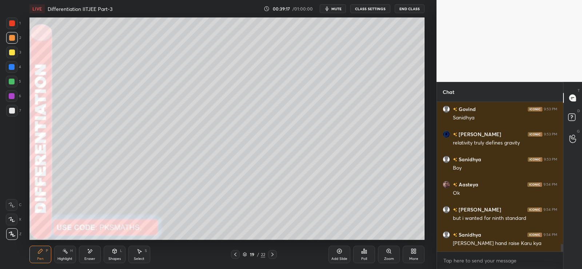
scroll to position [2768, 0]
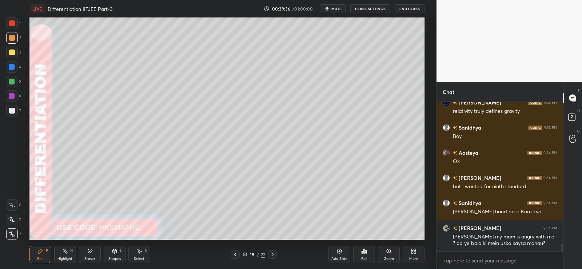
click at [17, 106] on div "7" at bounding box center [13, 111] width 15 height 12
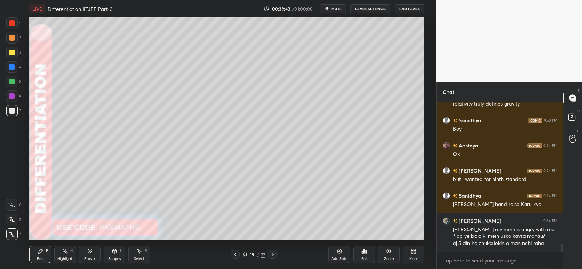
click at [8, 77] on div at bounding box center [12, 82] width 12 height 12
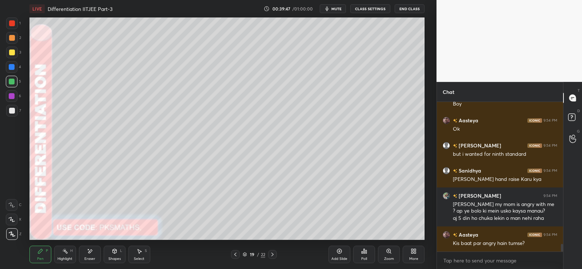
click at [367, 251] on div "Poll" at bounding box center [364, 254] width 22 height 17
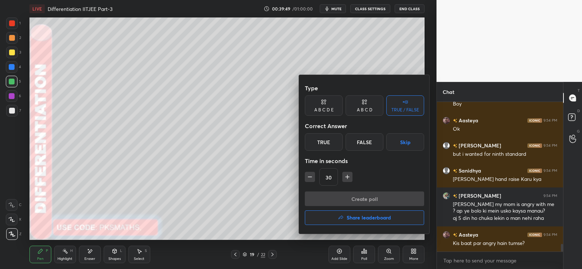
click at [329, 142] on div "True" at bounding box center [324, 141] width 38 height 17
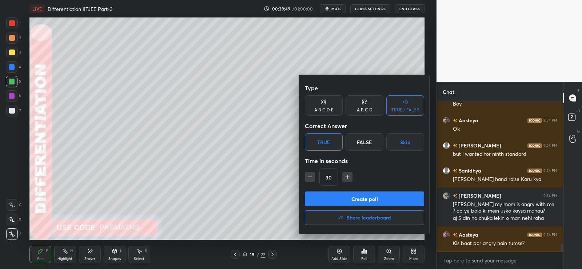
click at [314, 177] on button "button" at bounding box center [310, 177] width 10 height 10
type input "15"
click at [339, 196] on button "Create poll" at bounding box center [364, 198] width 119 height 15
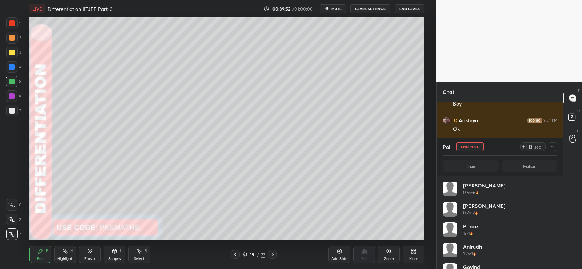
scroll to position [3, 3]
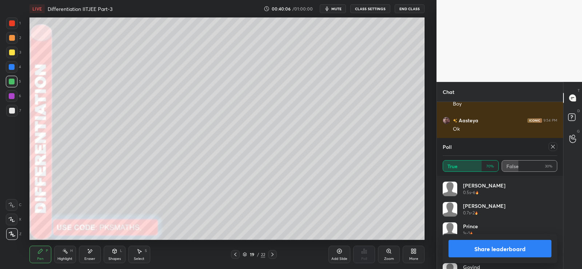
click at [497, 247] on button "Share leaderboard" at bounding box center [500, 248] width 103 height 17
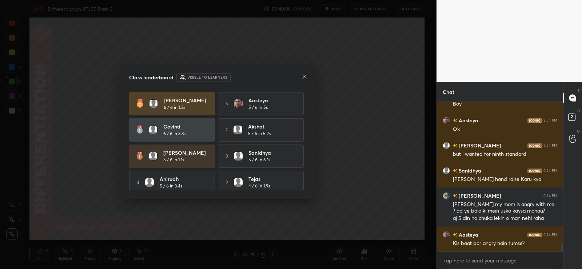
scroll to position [2826, 0]
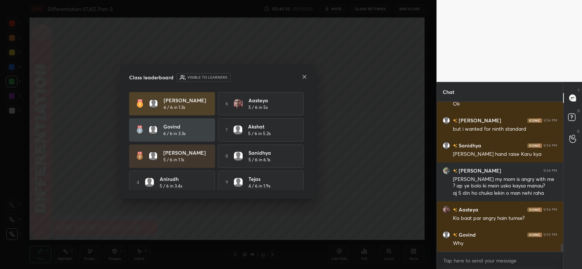
click at [306, 76] on icon at bounding box center [305, 77] width 6 height 6
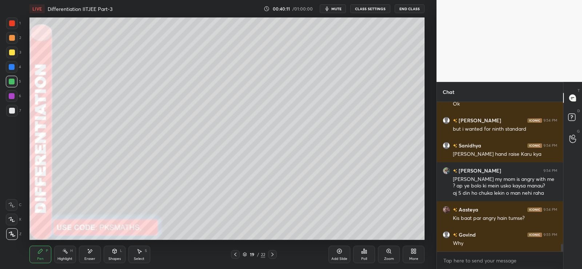
click at [342, 257] on div "Add Slide" at bounding box center [339, 259] width 16 height 4
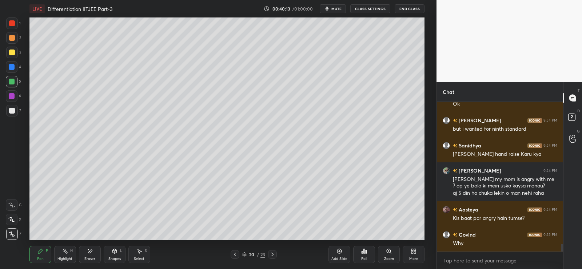
click at [9, 40] on div at bounding box center [12, 38] width 6 height 6
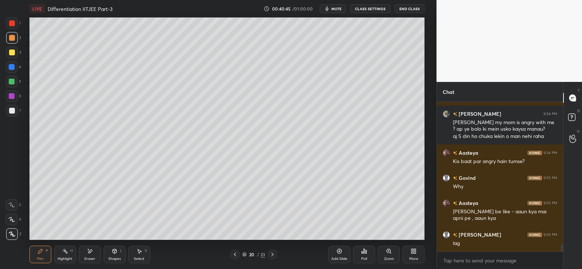
scroll to position [2908, 0]
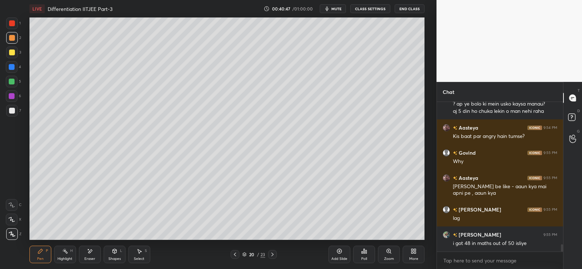
click at [13, 111] on div at bounding box center [12, 111] width 6 height 6
click at [5, 113] on div "1 2 3 4 5 6 7 C X Z E E Erase all H H" at bounding box center [11, 128] width 23 height 222
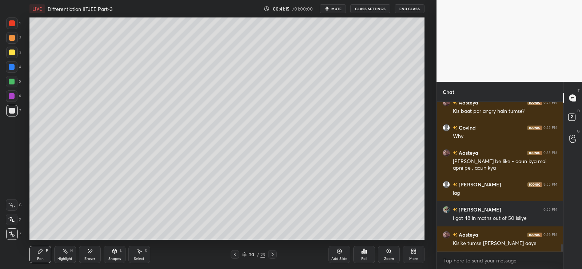
click at [11, 79] on div at bounding box center [12, 82] width 6 height 6
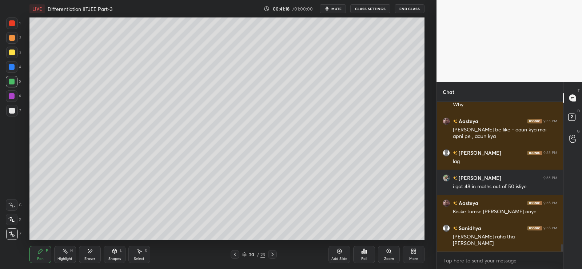
click at [12, 111] on div at bounding box center [12, 111] width 6 height 6
click at [10, 83] on div at bounding box center [12, 82] width 6 height 6
click at [366, 253] on icon at bounding box center [366, 251] width 1 height 3
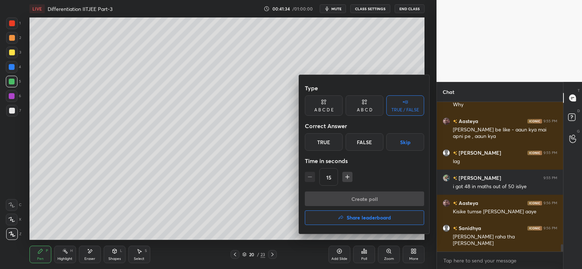
click at [364, 140] on div "False" at bounding box center [365, 141] width 38 height 17
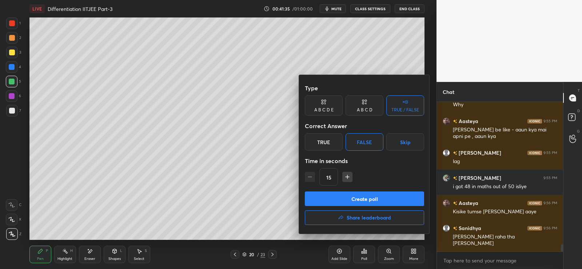
click at [352, 197] on button "Create poll" at bounding box center [364, 198] width 119 height 15
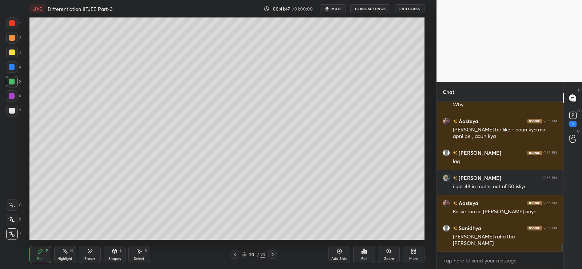
scroll to position [2996, 0]
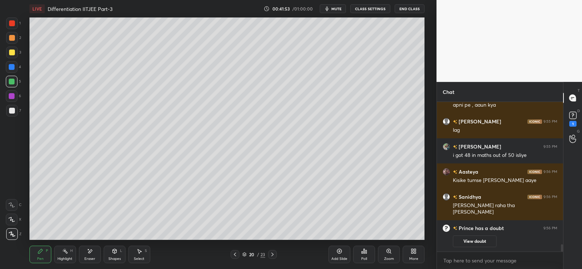
click at [336, 13] on div "LIVE Differentiation IITJEE Part-3 00:41:53 / 01:00:00 mute CLASS SETTINGS End …" at bounding box center [226, 8] width 395 height 17
click at [335, 8] on span "mute" at bounding box center [336, 8] width 10 height 5
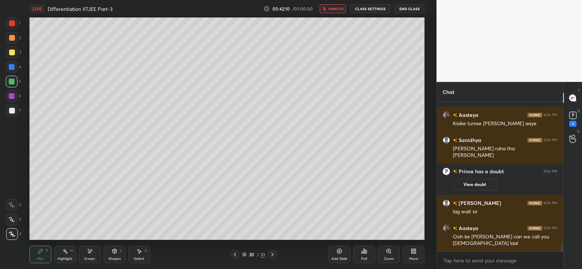
scroll to position [2564, 0]
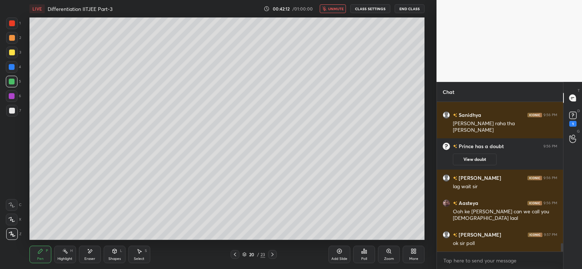
click at [335, 10] on span "unmute" at bounding box center [336, 8] width 16 height 5
click at [366, 257] on div "Poll" at bounding box center [364, 259] width 6 height 4
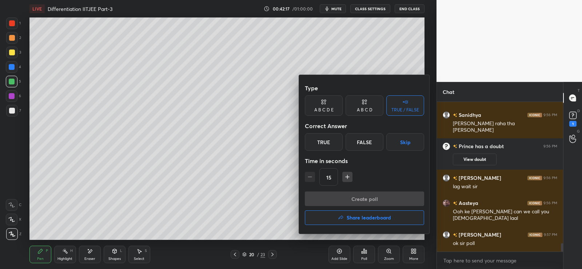
click at [359, 145] on div "False" at bounding box center [365, 141] width 38 height 17
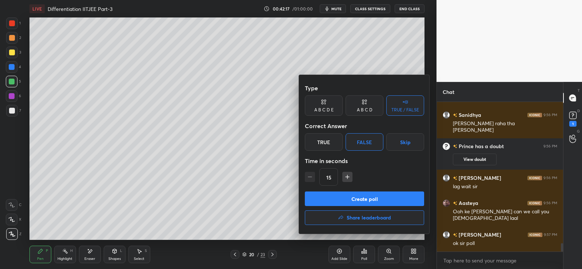
scroll to position [2589, 0]
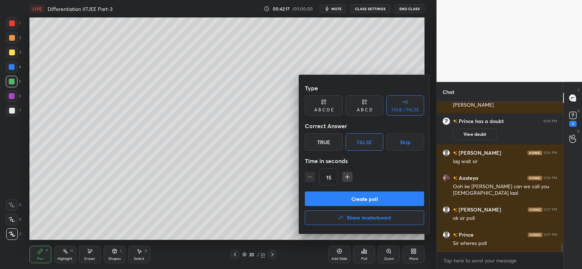
click at [335, 202] on button "Create poll" at bounding box center [364, 198] width 119 height 15
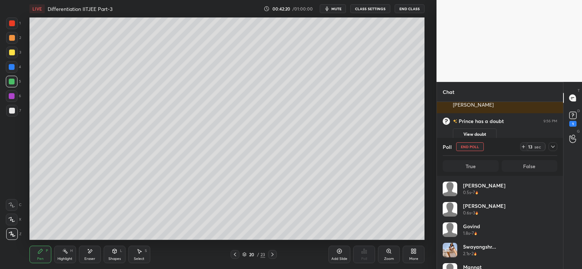
scroll to position [85, 112]
click at [568, 115] on icon at bounding box center [573, 115] width 11 height 11
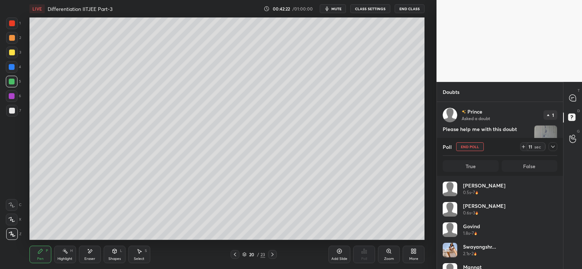
click at [541, 130] on img "grid" at bounding box center [545, 137] width 23 height 23
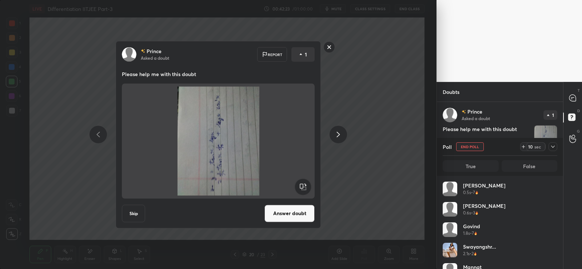
click at [300, 183] on rect at bounding box center [303, 186] width 16 height 16
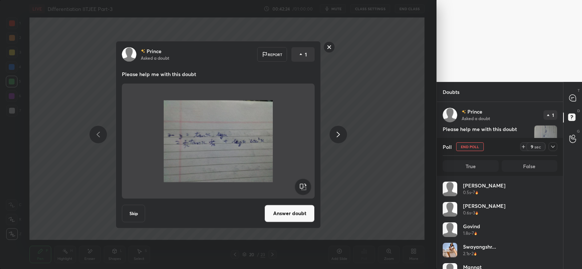
click at [293, 217] on button "Answer doubt" at bounding box center [290, 212] width 50 height 17
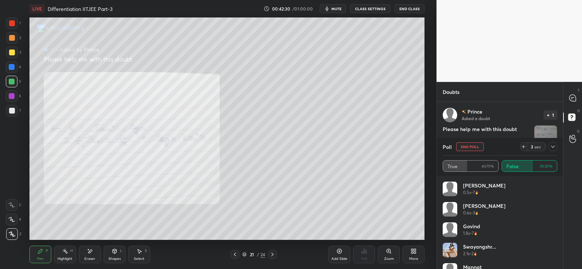
click at [11, 24] on div at bounding box center [12, 23] width 6 height 6
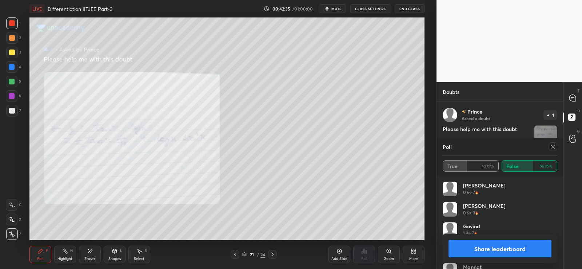
click at [235, 257] on icon at bounding box center [235, 254] width 6 height 6
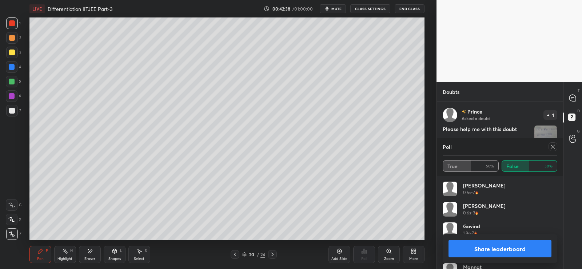
click at [90, 257] on div "Eraser" at bounding box center [89, 259] width 11 height 4
click at [40, 254] on div "Pen P" at bounding box center [40, 254] width 22 height 17
click at [486, 248] on button "Share leaderboard" at bounding box center [500, 248] width 103 height 17
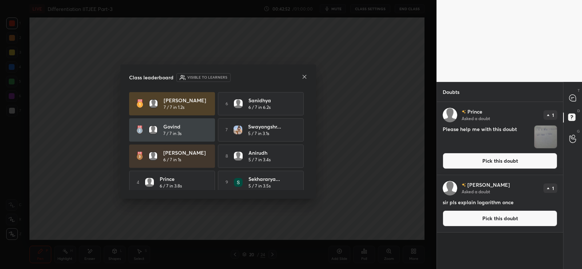
scroll to position [165, 124]
click at [305, 75] on icon at bounding box center [305, 77] width 6 height 6
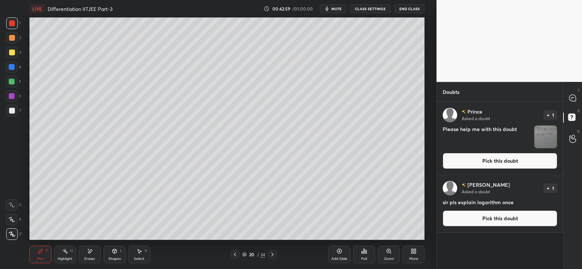
click at [486, 222] on button "Pick this doubt" at bounding box center [500, 218] width 115 height 16
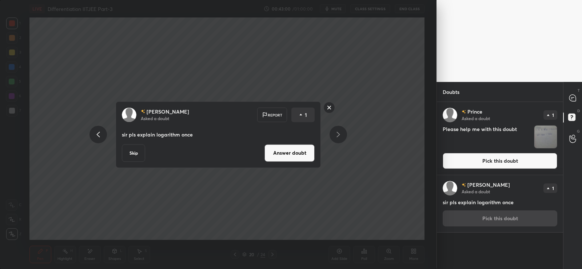
click at [289, 159] on button "Answer doubt" at bounding box center [290, 152] width 50 height 17
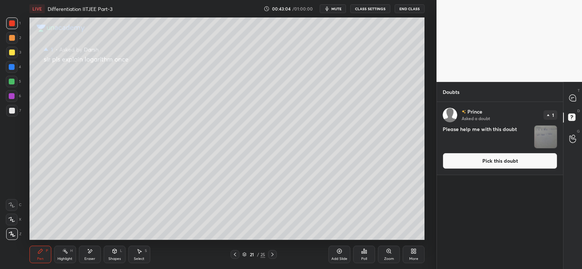
click at [492, 161] on button "Pick this doubt" at bounding box center [500, 161] width 115 height 16
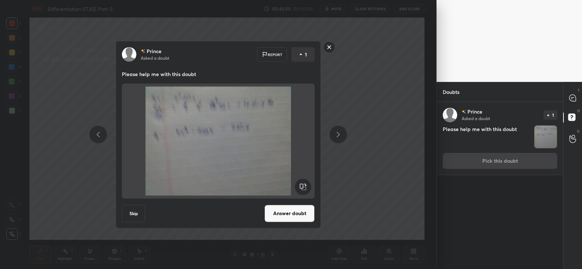
click at [290, 214] on button "Answer doubt" at bounding box center [290, 212] width 50 height 17
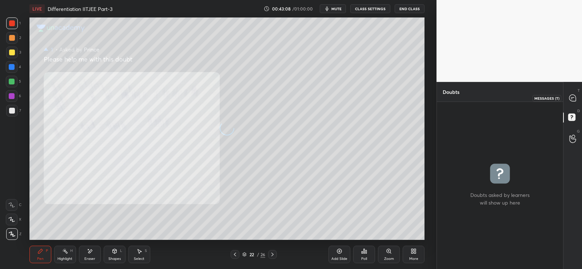
click at [573, 96] on icon at bounding box center [572, 98] width 7 height 7
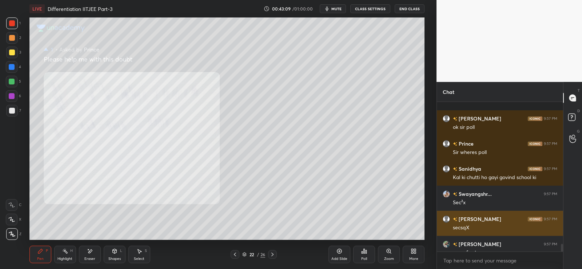
scroll to position [2785, 0]
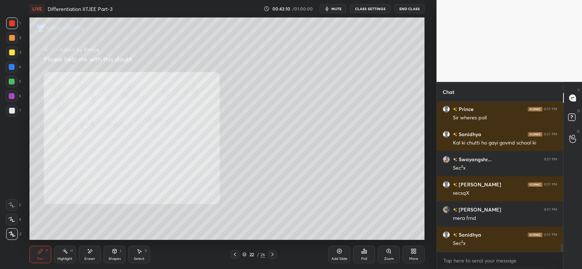
click at [234, 256] on icon at bounding box center [235, 254] width 6 height 6
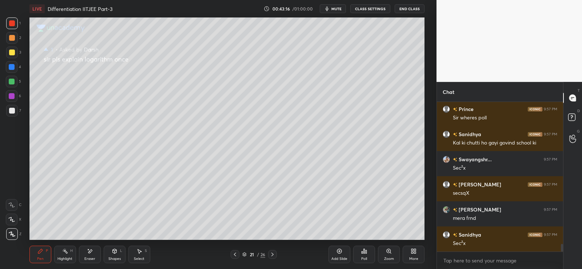
click at [12, 36] on div at bounding box center [12, 38] width 6 height 6
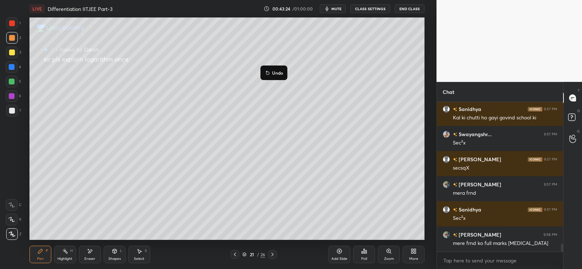
click at [277, 75] on p "Undo" at bounding box center [277, 73] width 11 height 6
click at [8, 112] on div at bounding box center [12, 111] width 12 height 12
click at [14, 81] on div at bounding box center [12, 82] width 6 height 6
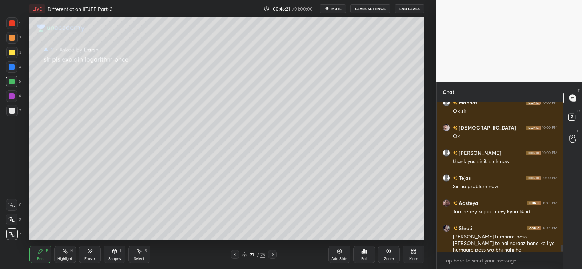
scroll to position [3332, 0]
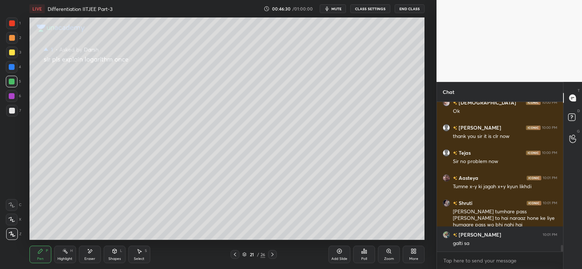
click at [273, 255] on icon at bounding box center [273, 254] width 6 height 6
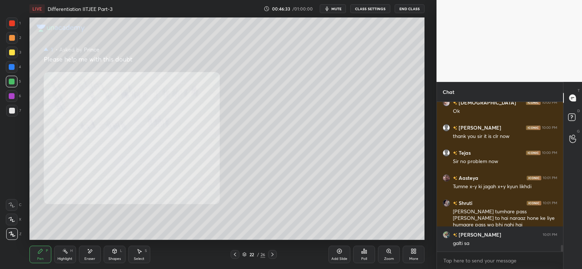
click at [273, 252] on icon at bounding box center [273, 254] width 6 height 6
click at [275, 254] on icon at bounding box center [273, 254] width 6 height 6
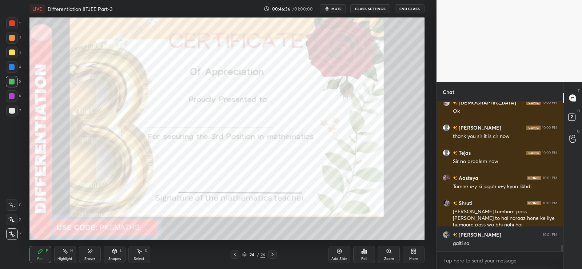
click at [233, 251] on div at bounding box center [235, 254] width 9 height 9
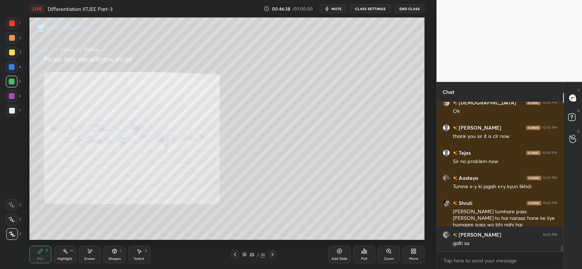
scroll to position [3357, 0]
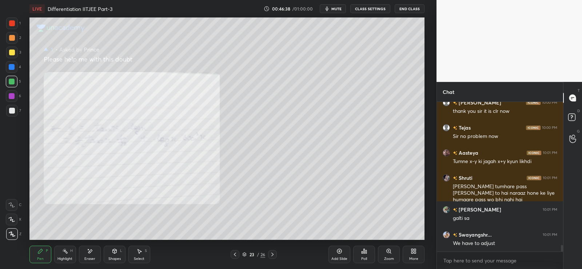
click at [339, 252] on icon at bounding box center [340, 251] width 6 height 6
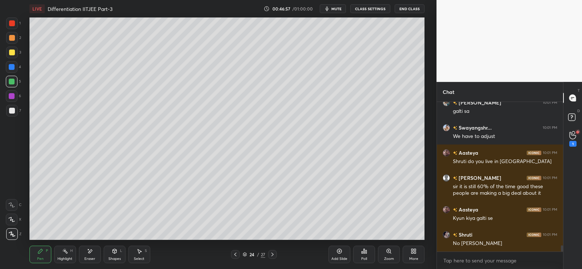
scroll to position [3489, 0]
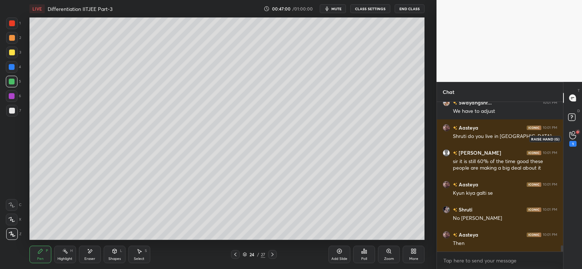
click at [574, 139] on icon at bounding box center [572, 135] width 7 height 7
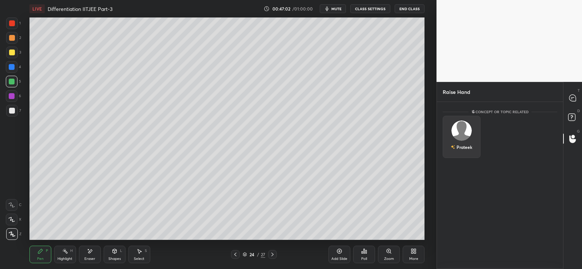
click at [466, 139] on div "Prateek" at bounding box center [462, 137] width 38 height 42
click at [464, 152] on button "INVITE" at bounding box center [461, 151] width 31 height 9
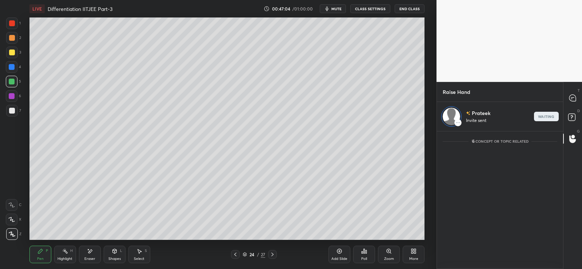
click at [13, 38] on div at bounding box center [12, 38] width 6 height 6
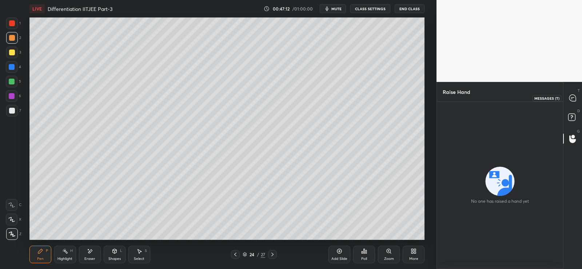
click at [573, 98] on icon at bounding box center [572, 98] width 7 height 7
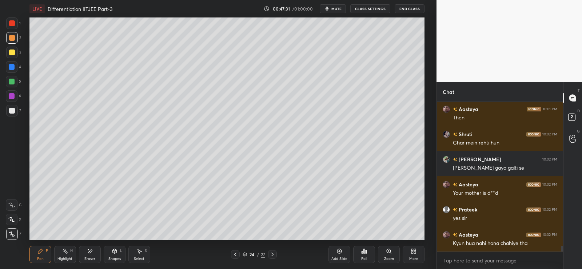
scroll to position [3639, 0]
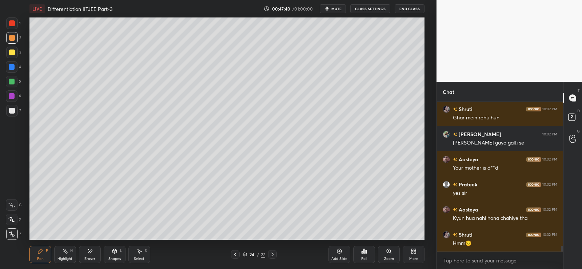
click at [11, 37] on div at bounding box center [12, 38] width 6 height 6
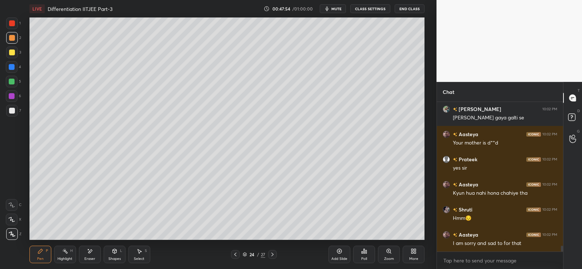
click at [93, 254] on div "Eraser" at bounding box center [90, 254] width 22 height 17
click at [46, 255] on div "Pen P" at bounding box center [40, 254] width 22 height 17
click at [11, 108] on div at bounding box center [12, 111] width 6 height 6
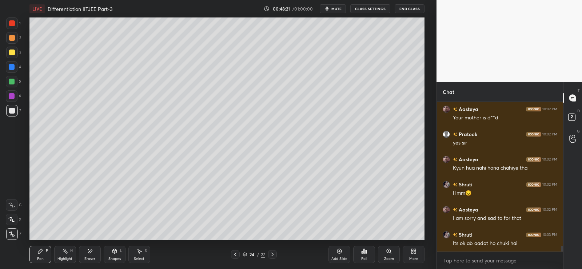
click at [14, 83] on div at bounding box center [12, 82] width 6 height 6
click at [12, 67] on div at bounding box center [12, 67] width 6 height 6
click at [13, 113] on div at bounding box center [12, 111] width 6 height 6
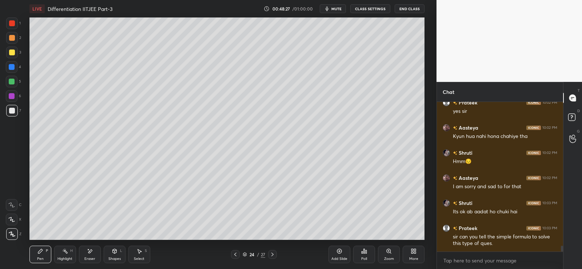
click at [114, 252] on icon at bounding box center [115, 251] width 4 height 4
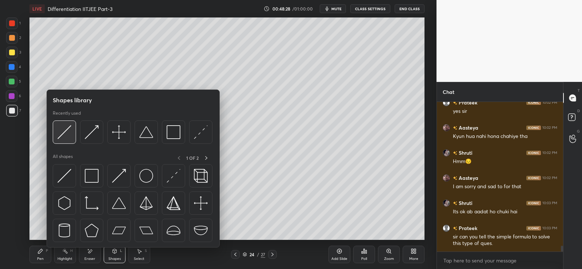
click at [67, 132] on img at bounding box center [64, 132] width 14 height 14
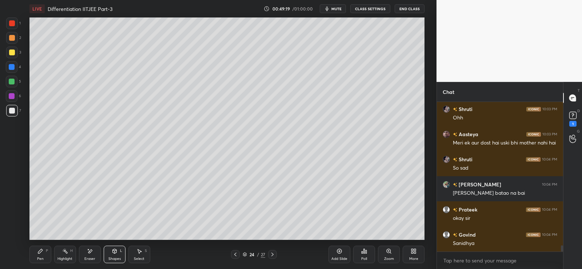
scroll to position [3451, 0]
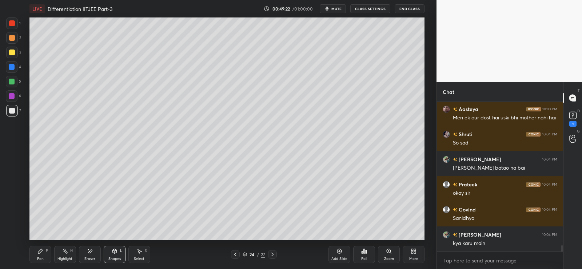
click at [11, 69] on div at bounding box center [12, 67] width 6 height 6
click at [37, 252] on icon at bounding box center [40, 251] width 6 height 6
click at [273, 146] on p "Undo" at bounding box center [276, 144] width 11 height 6
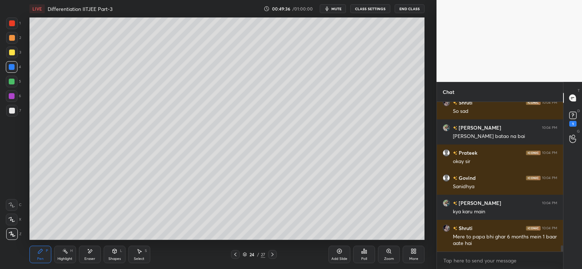
click at [12, 81] on div at bounding box center [12, 82] width 6 height 6
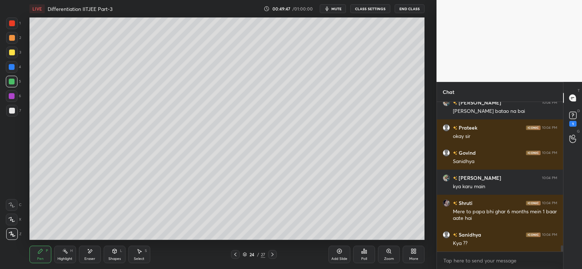
click at [8, 68] on div at bounding box center [12, 67] width 12 height 12
click at [14, 56] on div at bounding box center [12, 53] width 12 height 12
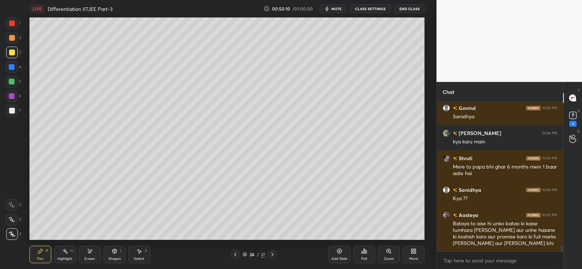
scroll to position [3577, 0]
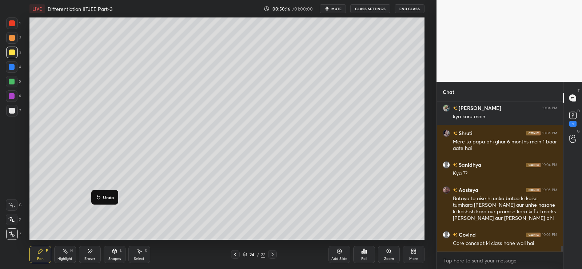
click at [105, 194] on button "Undo" at bounding box center [104, 197] width 21 height 9
click at [116, 205] on p "Undo" at bounding box center [119, 205] width 11 height 6
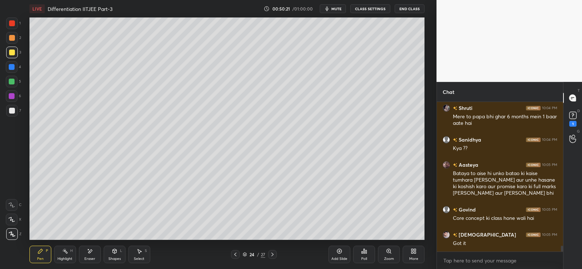
click at [11, 110] on div at bounding box center [12, 111] width 6 height 6
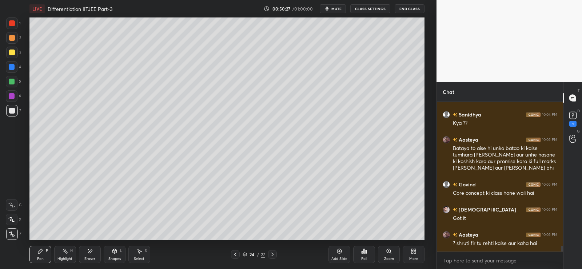
click at [13, 51] on div at bounding box center [12, 52] width 6 height 6
click at [12, 80] on div at bounding box center [12, 82] width 6 height 6
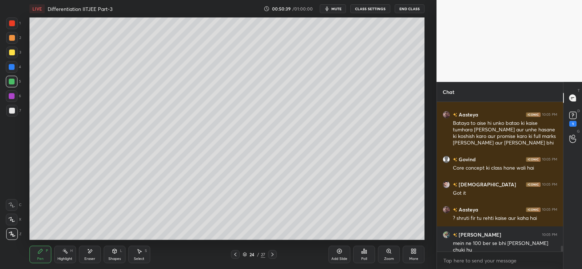
click at [13, 112] on div at bounding box center [12, 111] width 6 height 6
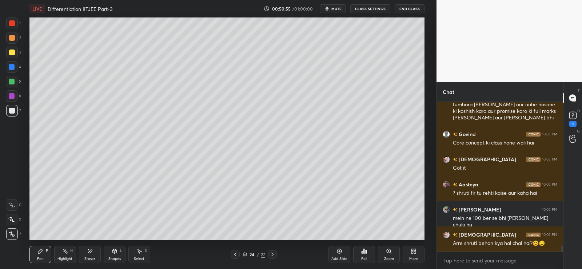
click at [367, 251] on icon at bounding box center [364, 251] width 6 height 6
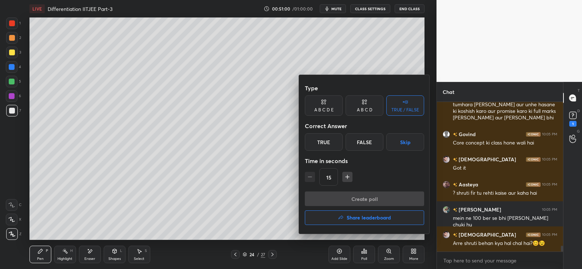
click at [329, 146] on div "True" at bounding box center [324, 141] width 38 height 17
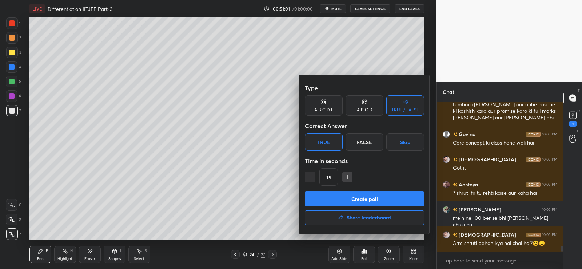
click at [337, 201] on button "Create poll" at bounding box center [364, 198] width 119 height 15
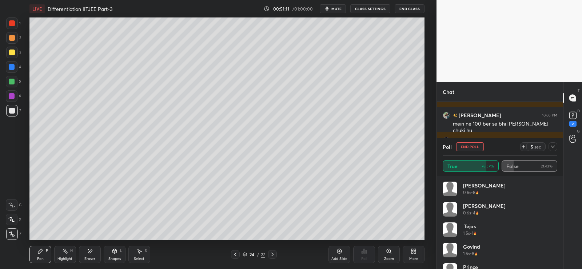
scroll to position [3654, 0]
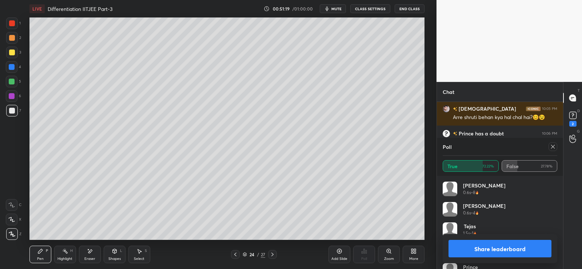
click at [488, 245] on button "Share leaderboard" at bounding box center [500, 248] width 103 height 17
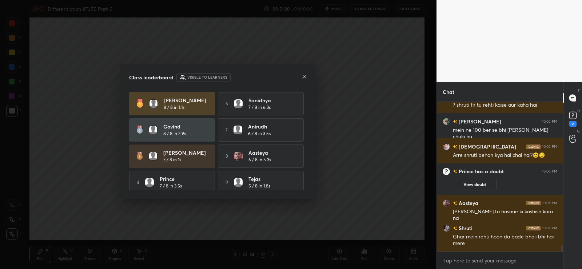
scroll to position [3616, 0]
click at [306, 77] on icon at bounding box center [305, 77] width 6 height 6
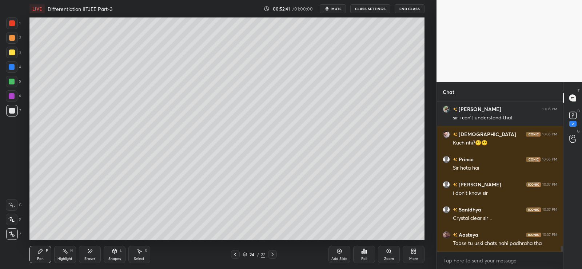
scroll to position [3837, 0]
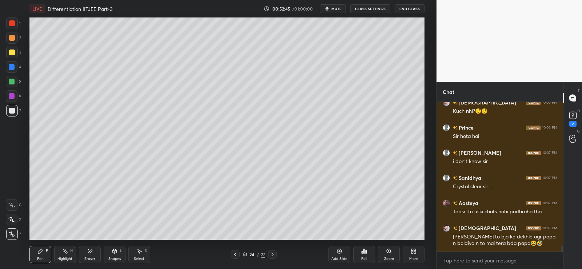
click at [342, 248] on icon at bounding box center [340, 251] width 6 height 6
click at [13, 35] on div at bounding box center [12, 38] width 6 height 6
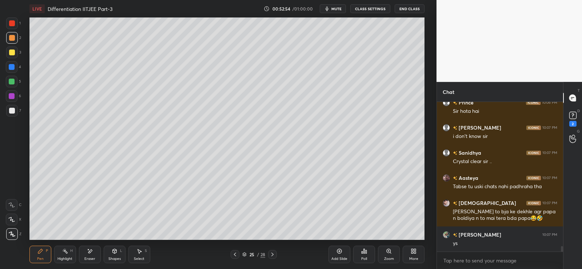
scroll to position [3894, 0]
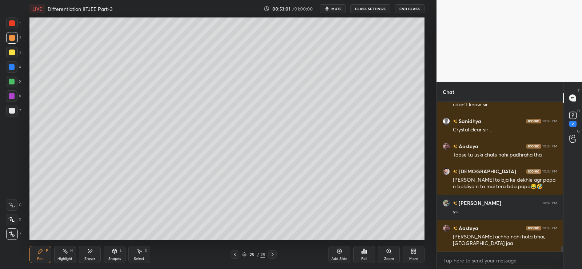
click at [12, 110] on div at bounding box center [12, 111] width 6 height 6
click at [10, 81] on div at bounding box center [12, 82] width 6 height 6
click at [11, 116] on div at bounding box center [12, 111] width 12 height 12
click at [13, 74] on div "4" at bounding box center [13, 68] width 15 height 15
click at [368, 253] on div "Poll" at bounding box center [364, 254] width 22 height 17
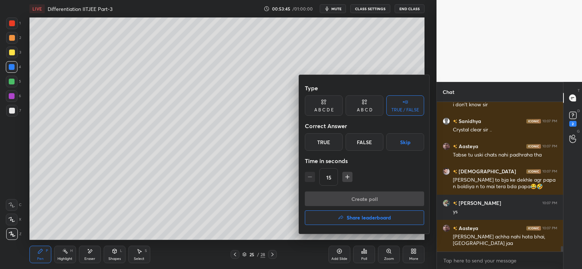
click at [331, 144] on div "True" at bounding box center [324, 141] width 38 height 17
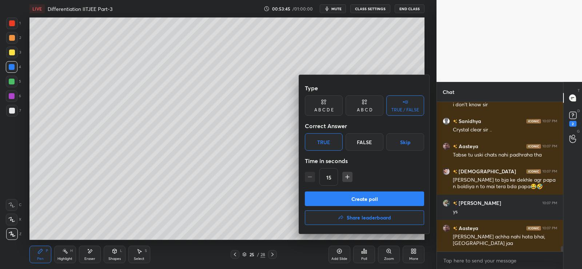
click at [331, 204] on button "Create poll" at bounding box center [364, 198] width 119 height 15
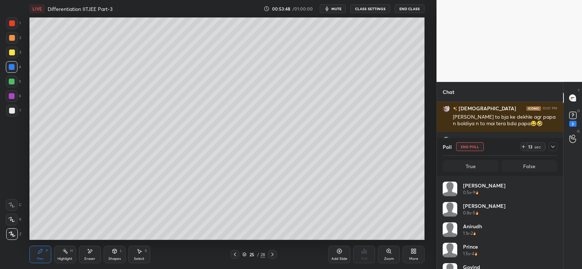
scroll to position [85, 112]
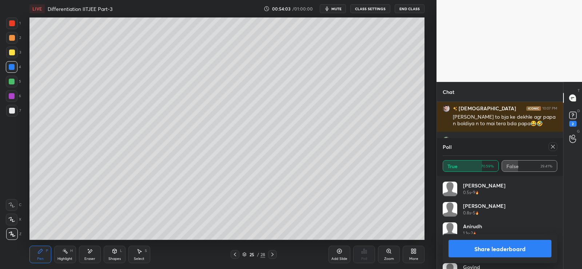
click at [491, 247] on button "Share leaderboard" at bounding box center [500, 248] width 103 height 17
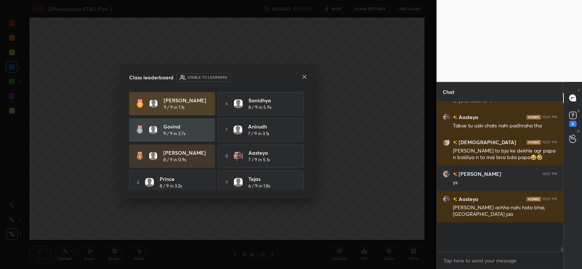
scroll to position [3919, 0]
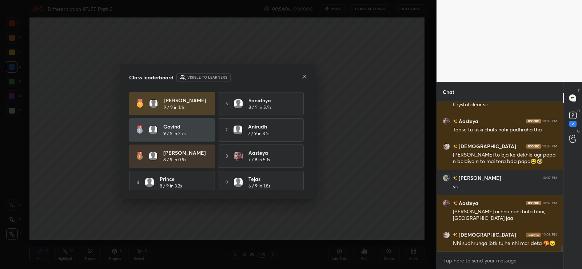
click at [303, 76] on icon at bounding box center [305, 77] width 6 height 6
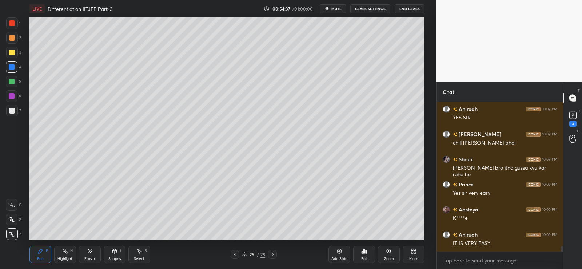
scroll to position [4010, 0]
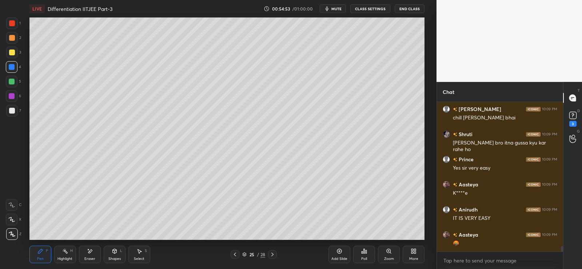
click at [339, 253] on icon at bounding box center [339, 251] width 5 height 5
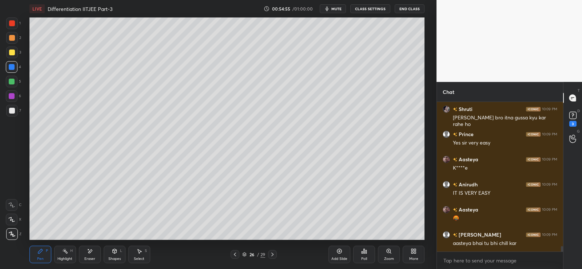
click at [15, 36] on div at bounding box center [12, 38] width 6 height 6
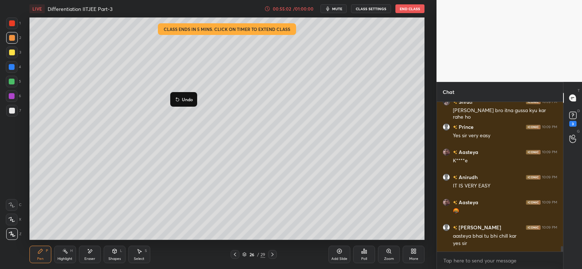
click at [187, 100] on p "Undo" at bounding box center [187, 99] width 11 height 6
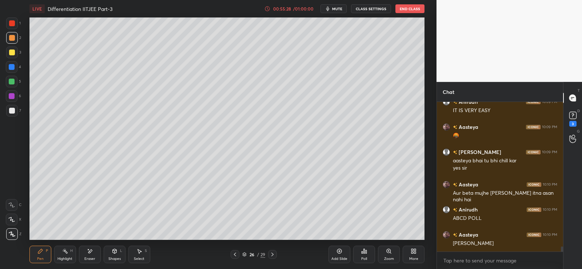
scroll to position [4143, 0]
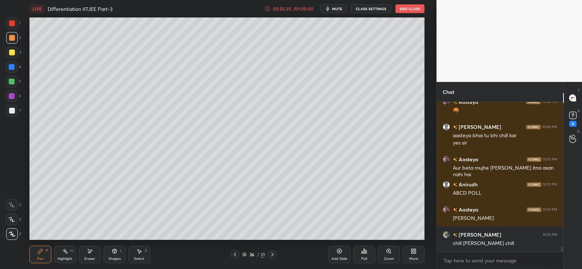
click at [12, 108] on div at bounding box center [12, 111] width 6 height 6
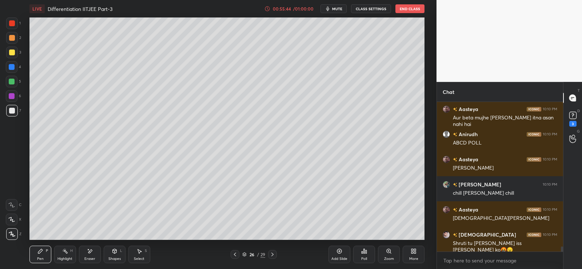
scroll to position [4218, 0]
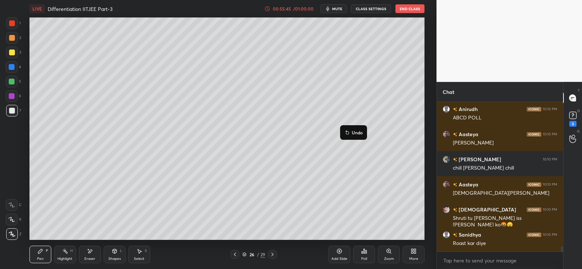
click at [355, 133] on p "Undo" at bounding box center [357, 133] width 11 height 6
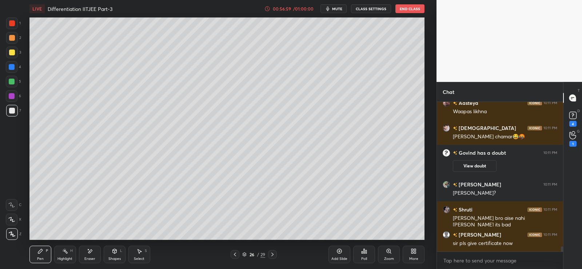
scroll to position [4263, 0]
type textarea "x"
paste textarea "[URL][DOMAIN_NAME]"
type textarea "[URL][DOMAIN_NAME]"
type textarea "x"
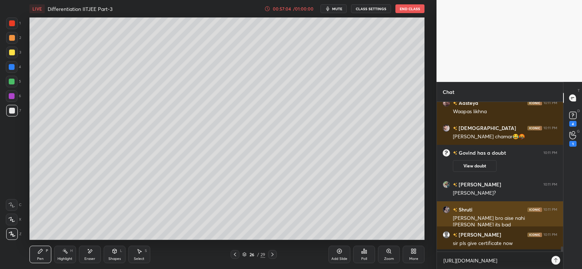
scroll to position [165, 124]
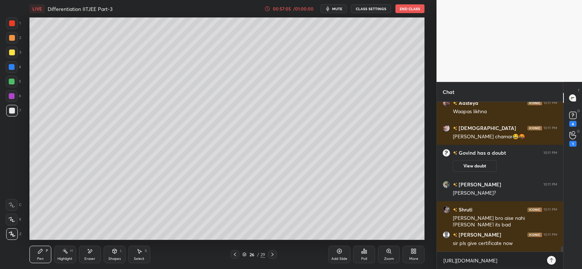
click at [552, 258] on icon at bounding box center [552, 260] width 6 height 6
type textarea "x"
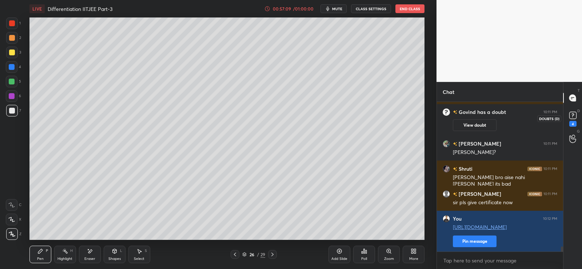
click at [572, 116] on rect at bounding box center [572, 115] width 7 height 7
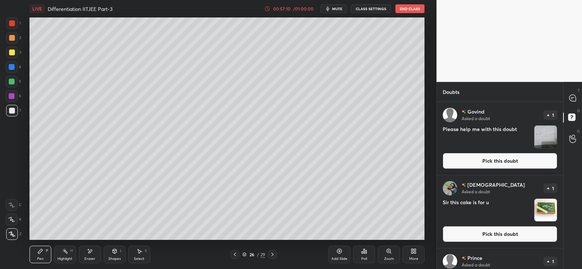
click at [544, 135] on img "grid" at bounding box center [545, 137] width 23 height 23
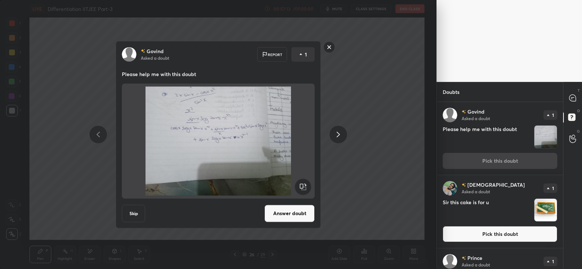
click at [302, 220] on button "Answer doubt" at bounding box center [290, 212] width 50 height 17
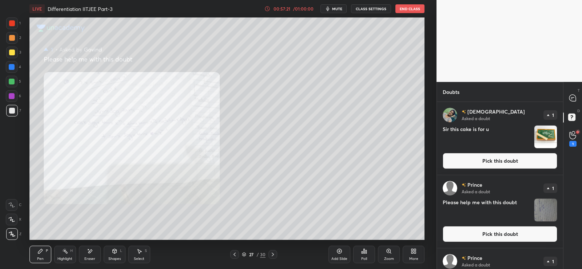
click at [387, 250] on icon at bounding box center [389, 251] width 4 height 4
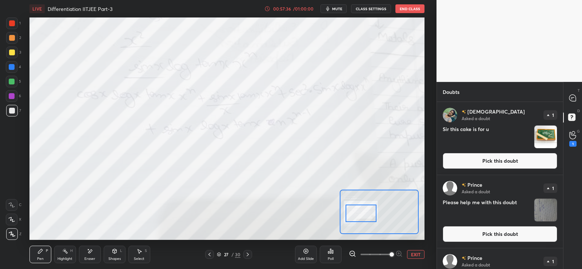
click at [411, 253] on button "EXIT" at bounding box center [415, 254] width 17 height 9
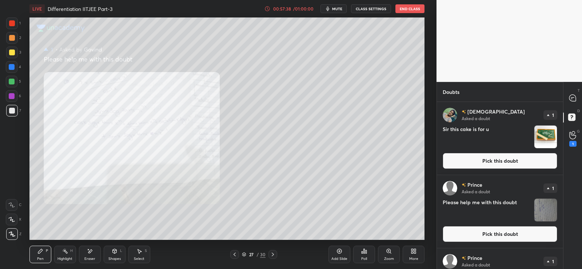
click at [12, 18] on div at bounding box center [12, 23] width 12 height 12
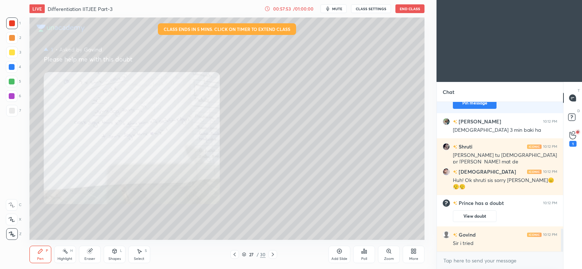
scroll to position [36160, 35975]
click at [290, 10] on div "00:57:55" at bounding box center [282, 9] width 20 height 4
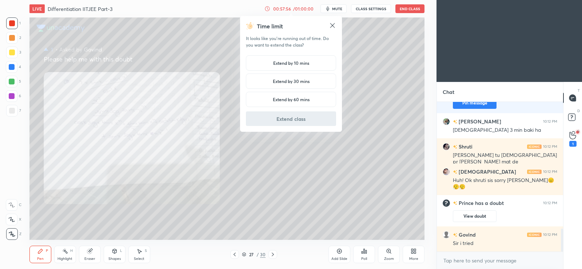
click at [284, 62] on h5 "Extend by 10 mins" at bounding box center [291, 63] width 36 height 7
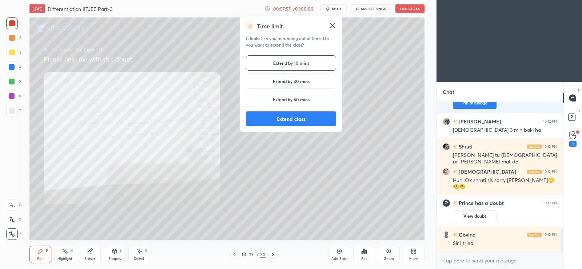
click at [291, 116] on button "Extend class" at bounding box center [291, 118] width 90 height 15
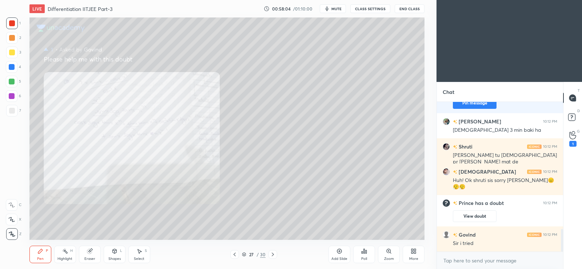
scroll to position [844, 0]
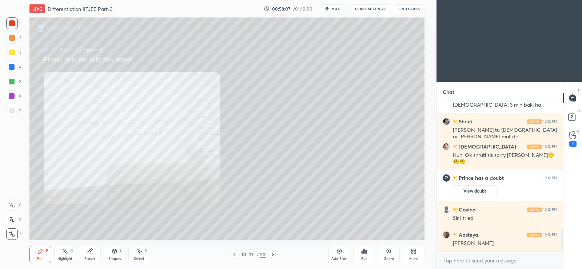
click at [274, 254] on icon at bounding box center [273, 254] width 6 height 6
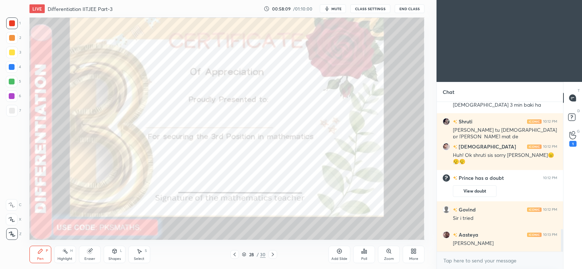
click at [415, 251] on icon at bounding box center [415, 252] width 2 height 2
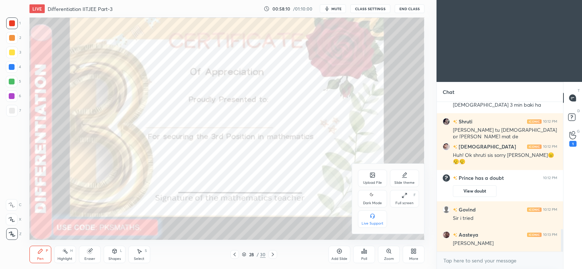
click at [374, 194] on icon at bounding box center [373, 195] width 6 height 9
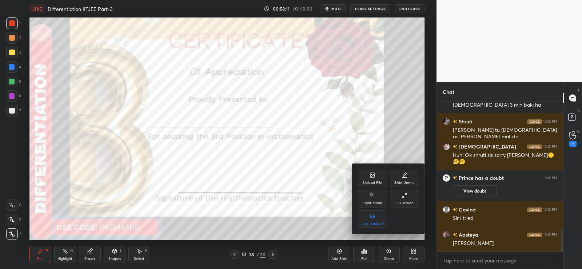
scroll to position [876, 0]
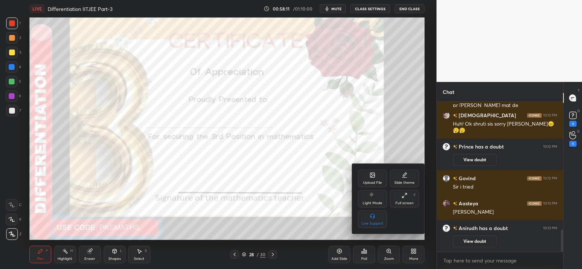
click at [235, 254] on div at bounding box center [291, 134] width 582 height 269
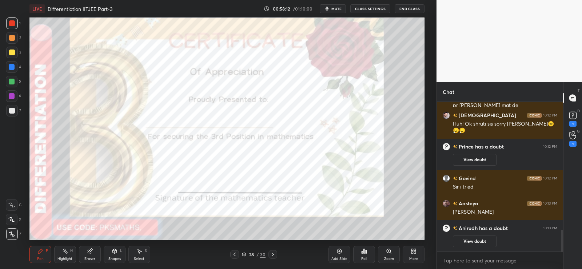
click at [234, 254] on icon at bounding box center [235, 254] width 6 height 6
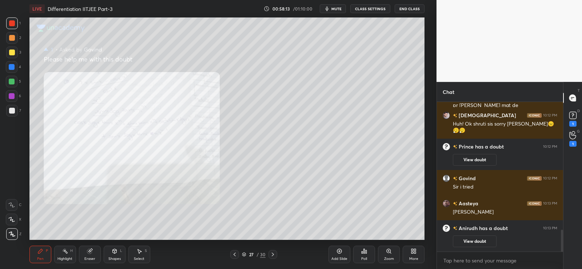
click at [232, 258] on div at bounding box center [234, 254] width 9 height 9
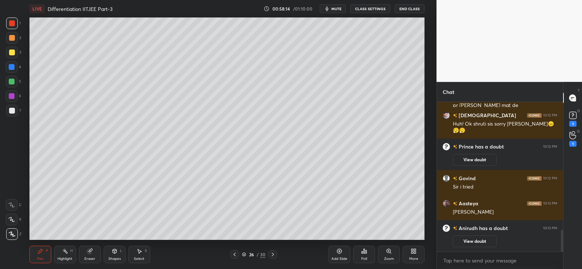
scroll to position [887, 0]
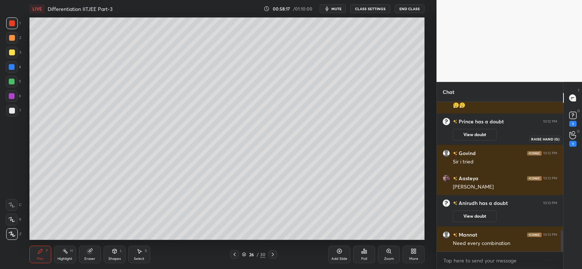
click at [573, 136] on icon at bounding box center [572, 135] width 7 height 8
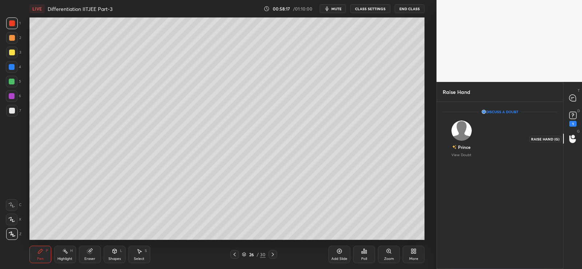
scroll to position [3, 3]
click at [465, 141] on div "Prince" at bounding box center [461, 147] width 19 height 12
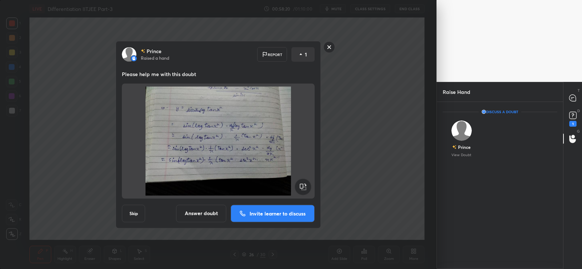
click at [206, 216] on button "Answer doubt" at bounding box center [201, 212] width 50 height 17
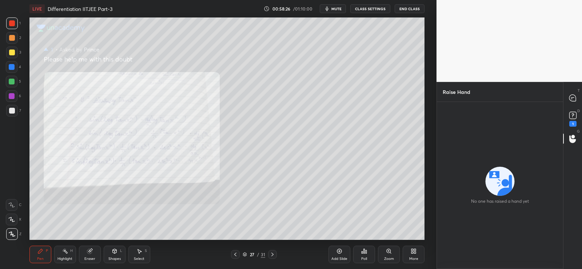
click at [392, 254] on div "Zoom" at bounding box center [389, 254] width 22 height 17
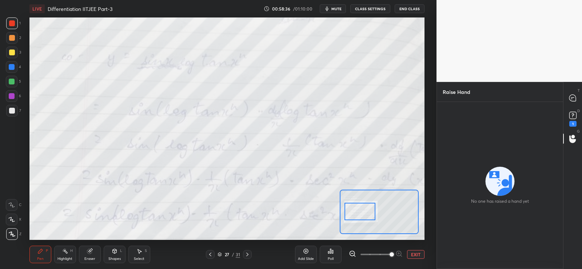
click at [417, 255] on button "EXIT" at bounding box center [415, 254] width 17 height 9
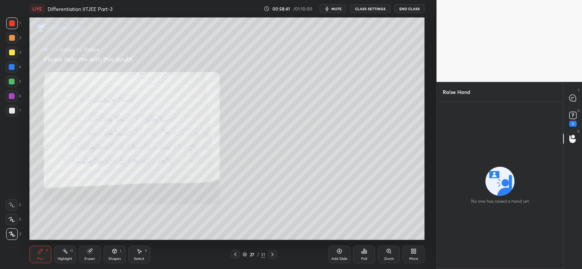
click at [237, 251] on icon at bounding box center [235, 254] width 6 height 6
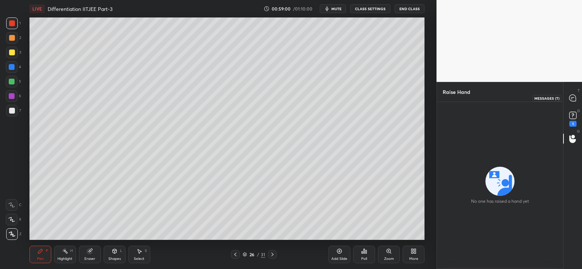
click at [572, 99] on icon at bounding box center [572, 98] width 7 height 7
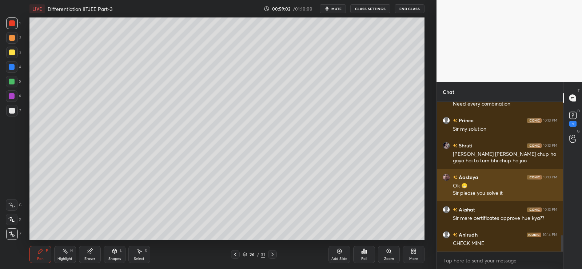
scroll to position [1204, 0]
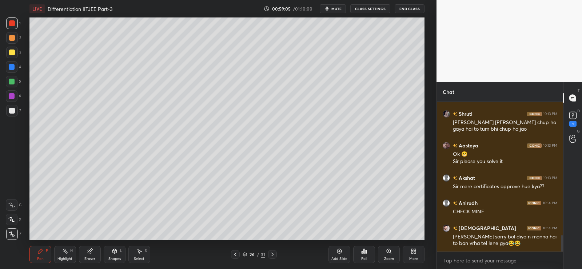
click at [256, 256] on div "26 / 31" at bounding box center [254, 254] width 23 height 7
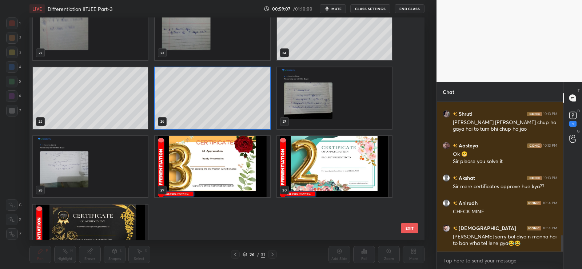
scroll to position [533, 0]
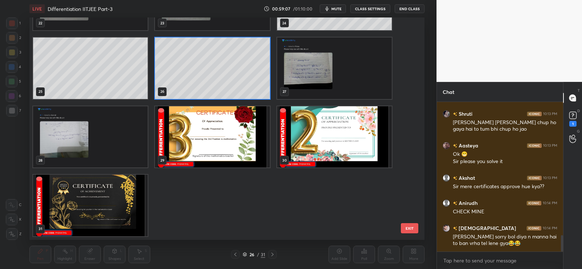
click at [231, 144] on img "grid" at bounding box center [212, 136] width 115 height 61
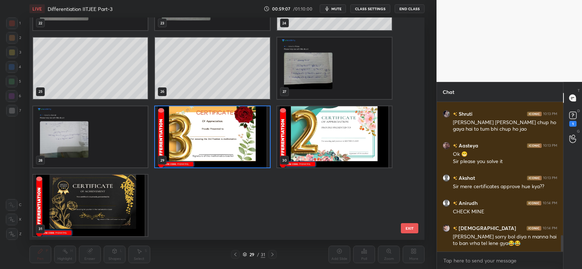
click at [231, 144] on img "grid" at bounding box center [212, 136] width 115 height 61
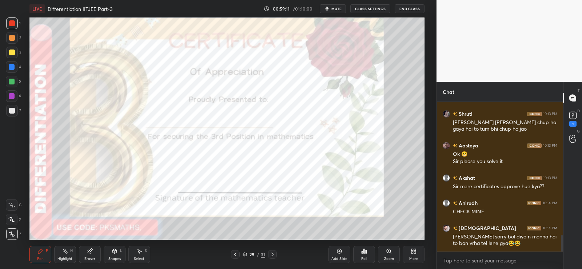
click at [12, 80] on div at bounding box center [12, 82] width 6 height 6
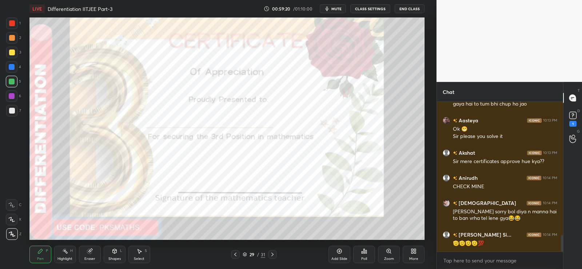
scroll to position [1260, 0]
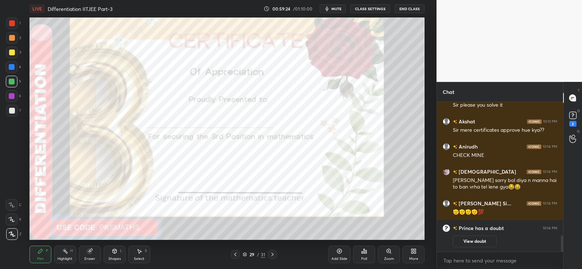
click at [370, 255] on div "Poll" at bounding box center [364, 254] width 22 height 17
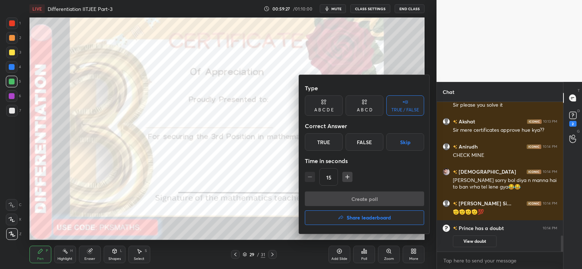
click at [363, 108] on div "A B C D" at bounding box center [365, 110] width 16 height 4
click at [325, 139] on div "A" at bounding box center [315, 141] width 21 height 17
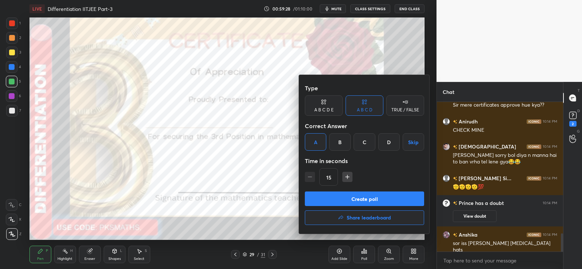
scroll to position [1092, 0]
click at [351, 197] on button "Create poll" at bounding box center [364, 198] width 119 height 15
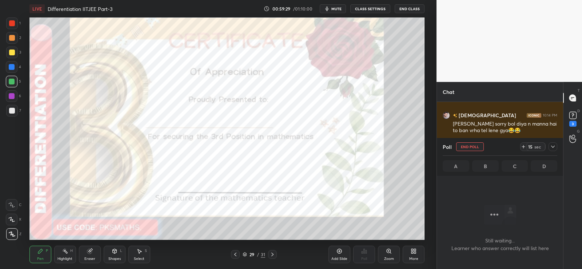
scroll to position [127, 124]
click at [275, 253] on icon at bounding box center [273, 254] width 6 height 6
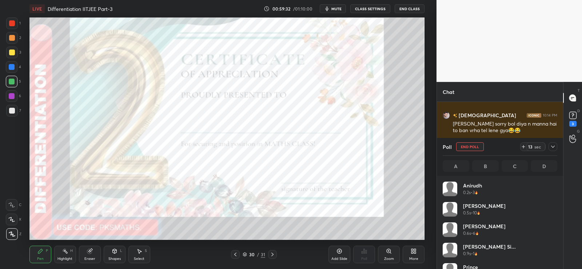
scroll to position [85, 112]
click at [274, 254] on icon at bounding box center [273, 254] width 6 height 6
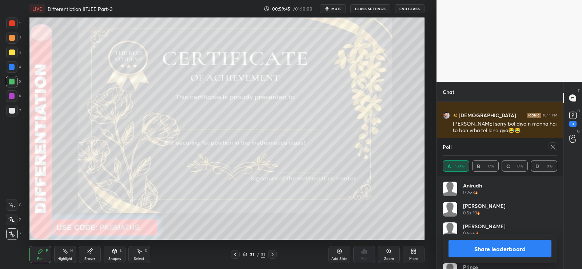
click at [491, 248] on button "Share leaderboard" at bounding box center [500, 248] width 103 height 17
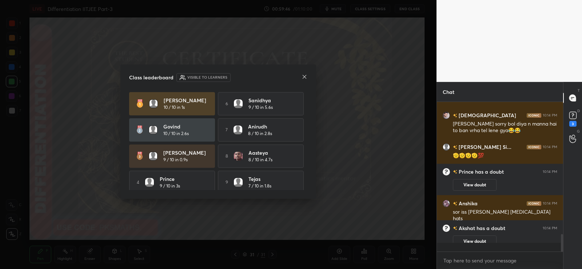
scroll to position [165, 124]
click at [303, 76] on icon at bounding box center [305, 77] width 6 height 6
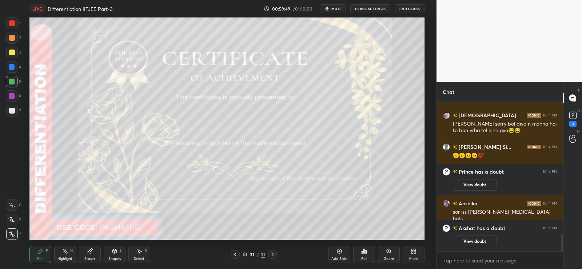
click at [235, 255] on icon at bounding box center [235, 254] width 2 height 4
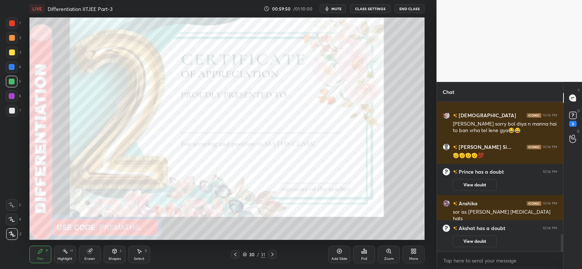
click at [236, 254] on icon at bounding box center [235, 254] width 6 height 6
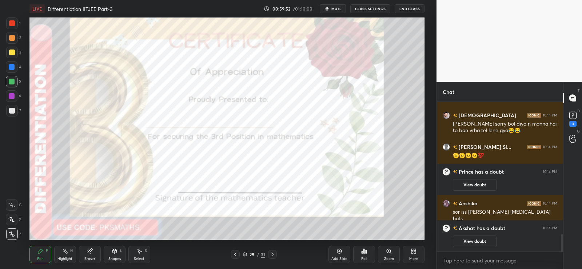
click at [366, 255] on div "Poll" at bounding box center [364, 254] width 22 height 17
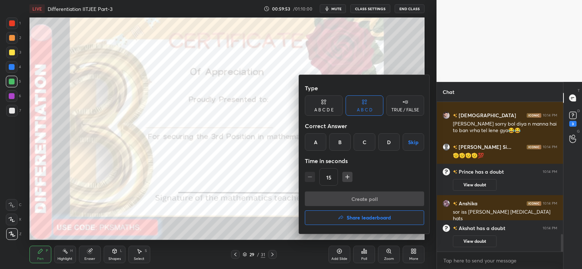
click at [364, 217] on h4 "Share leaderboard" at bounding box center [369, 217] width 44 height 5
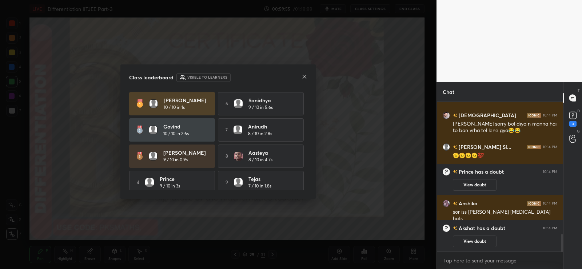
scroll to position [1141, 0]
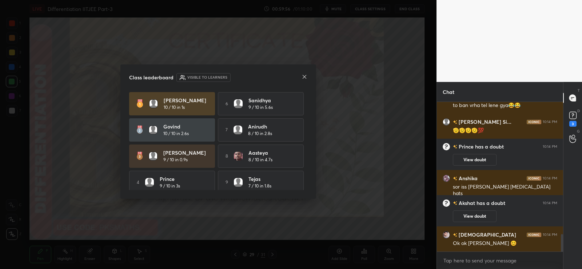
click at [306, 77] on icon at bounding box center [305, 77] width 6 height 6
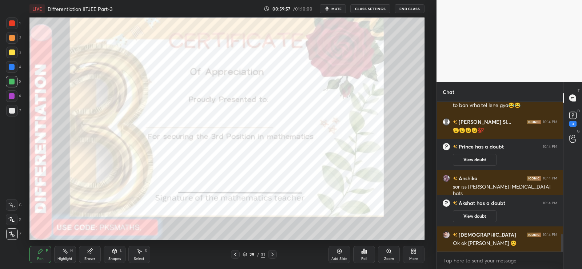
click at [11, 20] on div at bounding box center [12, 23] width 6 height 6
click at [275, 253] on icon at bounding box center [273, 254] width 6 height 6
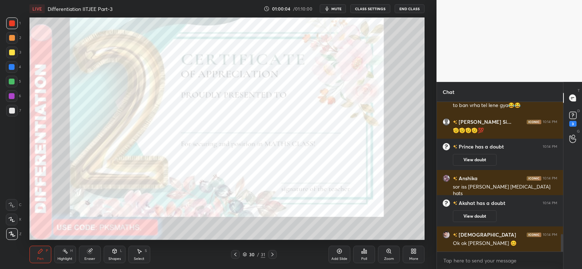
click at [364, 252] on icon at bounding box center [364, 251] width 1 height 4
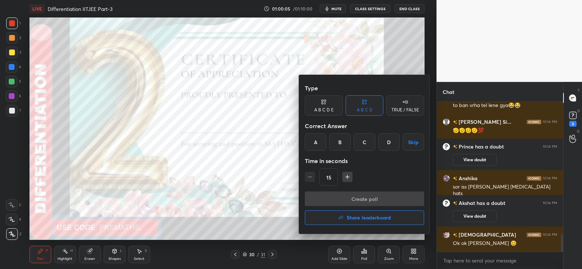
click at [363, 218] on h4 "Share leaderboard" at bounding box center [369, 217] width 44 height 5
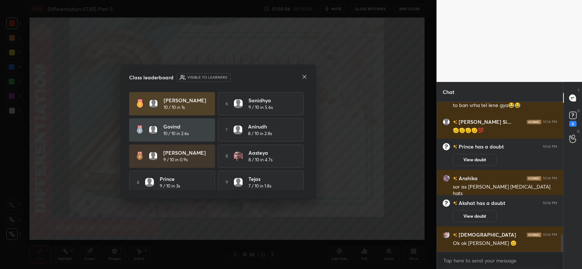
click at [304, 79] on icon at bounding box center [305, 77] width 6 height 6
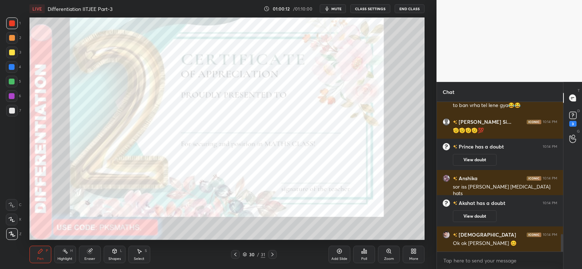
click at [273, 255] on icon at bounding box center [273, 254] width 6 height 6
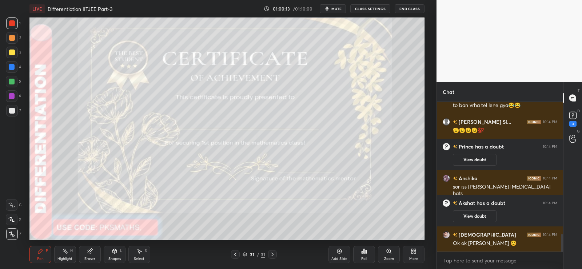
click at [369, 256] on div "Poll" at bounding box center [364, 254] width 22 height 17
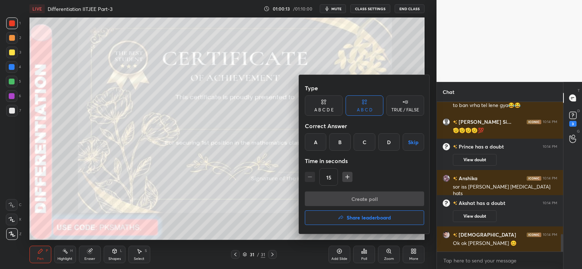
click at [366, 223] on button "Share leaderboard" at bounding box center [364, 217] width 119 height 15
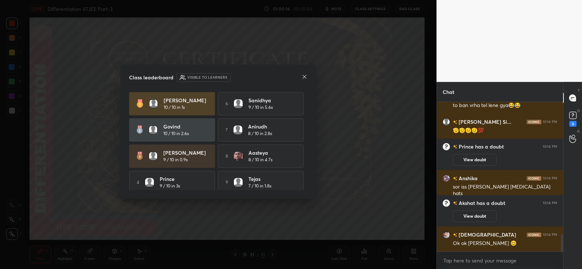
click at [306, 76] on icon at bounding box center [305, 77] width 4 height 4
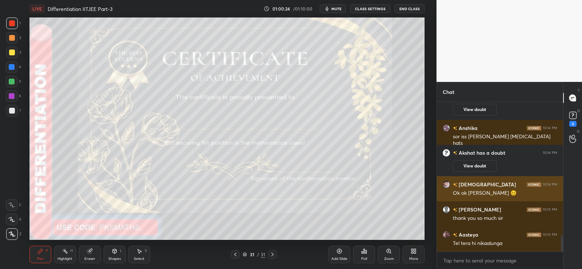
scroll to position [1217, 0]
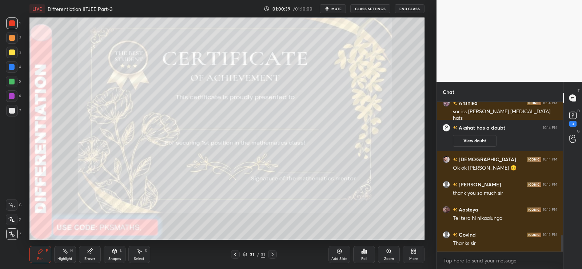
click at [575, 110] on icon at bounding box center [573, 115] width 11 height 11
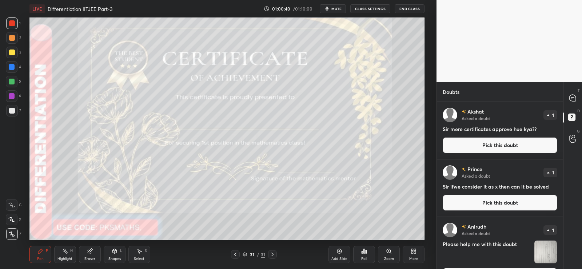
click at [536, 150] on button "Pick this doubt" at bounding box center [500, 145] width 115 height 16
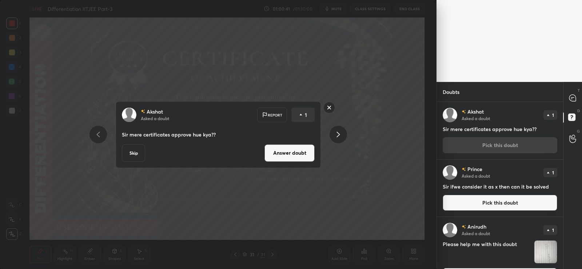
click at [306, 161] on button "Answer doubt" at bounding box center [290, 152] width 50 height 17
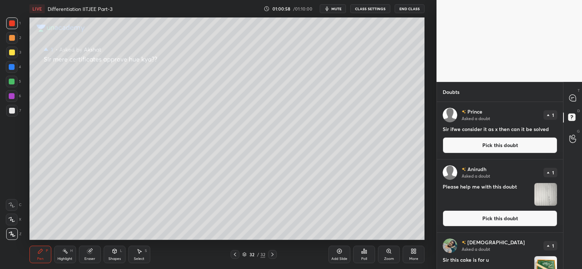
click at [489, 148] on button "Pick this doubt" at bounding box center [500, 145] width 115 height 16
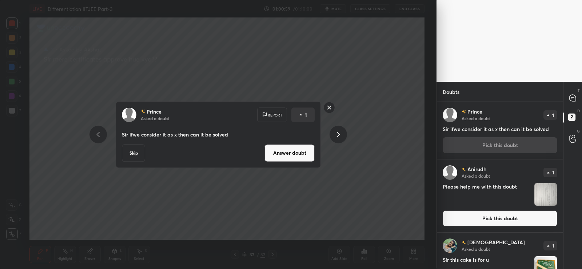
click at [301, 164] on div "Prince Asked a doubt Report 1 Sir ifwe consider it as x then can it be solved S…" at bounding box center [218, 134] width 205 height 67
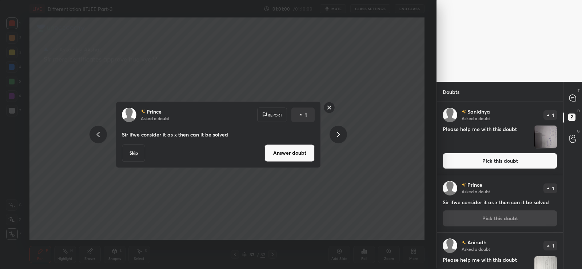
click at [301, 159] on button "Answer doubt" at bounding box center [290, 152] width 50 height 17
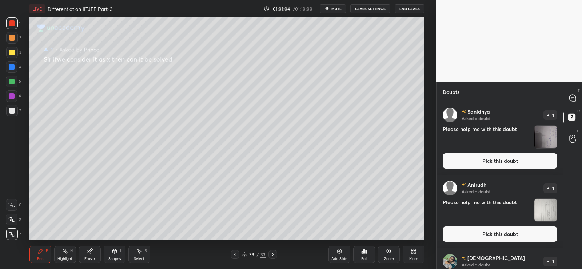
click at [495, 166] on button "Pick this doubt" at bounding box center [500, 161] width 115 height 16
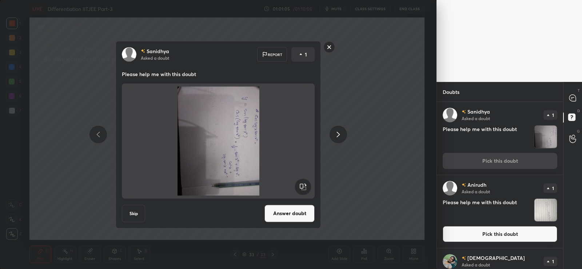
click at [303, 193] on rect at bounding box center [303, 186] width 16 height 16
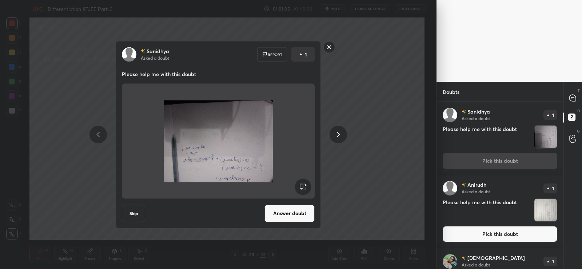
click at [305, 191] on rect at bounding box center [303, 186] width 16 height 16
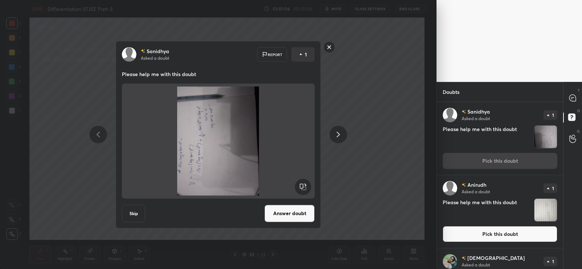
click at [305, 190] on rect at bounding box center [303, 186] width 16 height 16
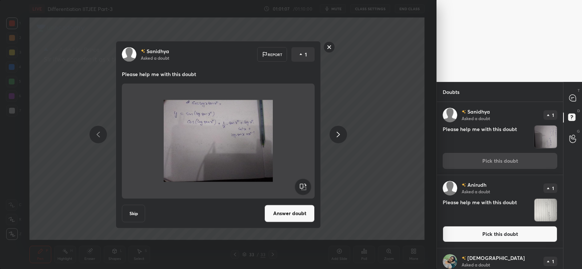
click at [306, 218] on button "Answer doubt" at bounding box center [290, 212] width 50 height 17
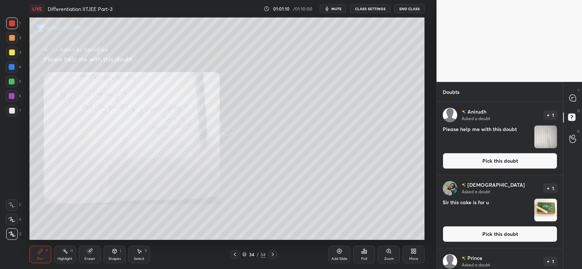
click at [512, 162] on button "Pick this doubt" at bounding box center [500, 161] width 115 height 16
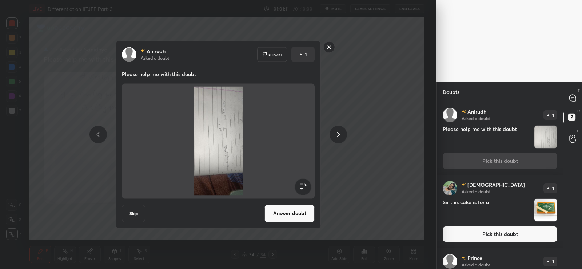
click at [300, 191] on rect at bounding box center [303, 186] width 16 height 16
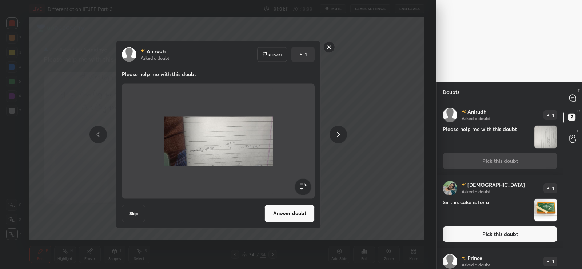
click at [302, 189] on rect at bounding box center [303, 186] width 16 height 16
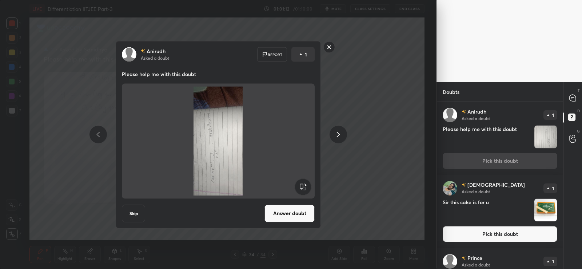
click at [302, 190] on rect at bounding box center [303, 186] width 16 height 16
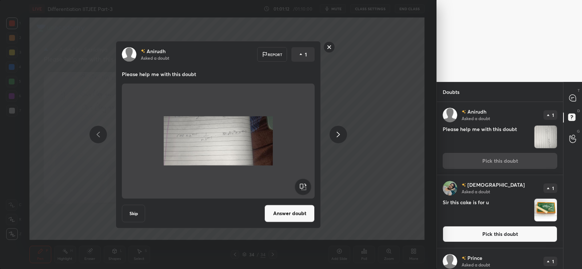
click at [307, 215] on button "Answer doubt" at bounding box center [290, 212] width 50 height 17
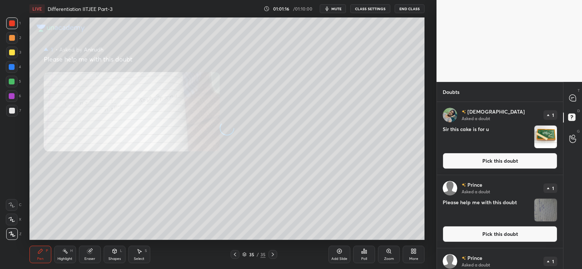
click at [514, 163] on button "Pick this doubt" at bounding box center [500, 161] width 115 height 16
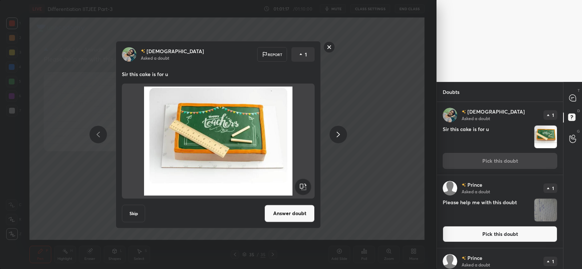
click at [291, 219] on button "Answer doubt" at bounding box center [290, 212] width 50 height 17
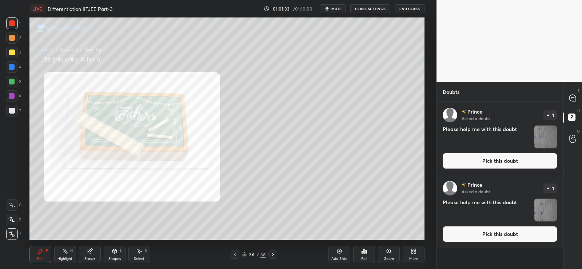
click at [524, 163] on button "Pick this doubt" at bounding box center [500, 161] width 115 height 16
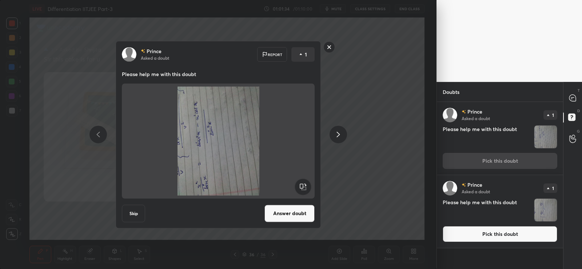
click at [307, 191] on rect at bounding box center [303, 186] width 16 height 16
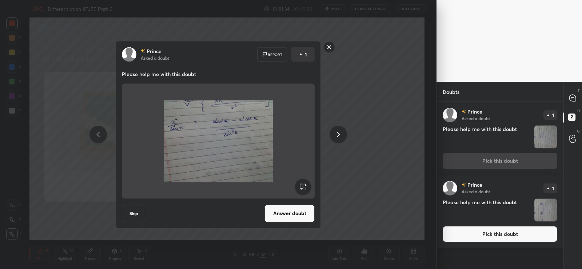
click at [302, 219] on button "Answer doubt" at bounding box center [290, 212] width 50 height 17
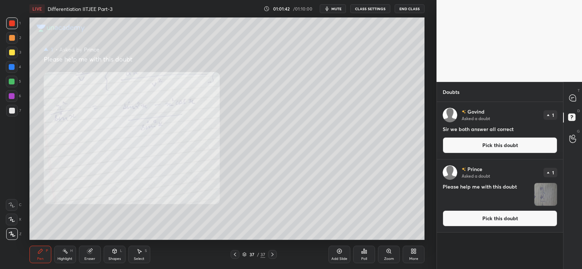
click at [495, 144] on button "Pick this doubt" at bounding box center [500, 145] width 115 height 16
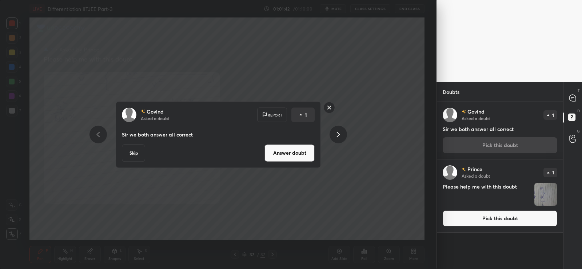
click at [304, 159] on button "Answer doubt" at bounding box center [290, 152] width 50 height 17
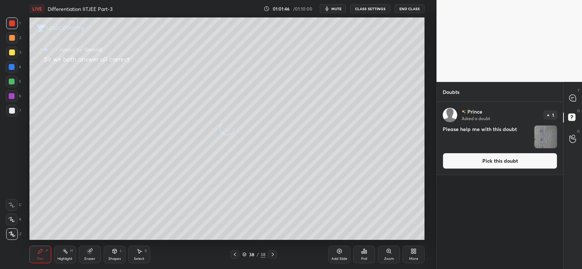
click at [497, 166] on button "Pick this doubt" at bounding box center [500, 161] width 115 height 16
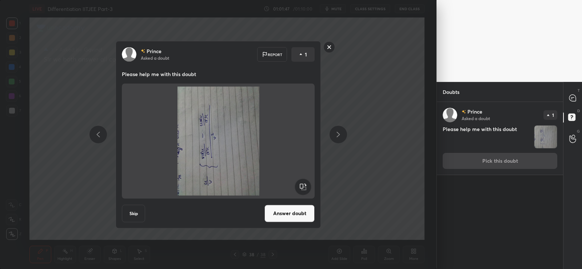
click at [306, 188] on rect at bounding box center [303, 186] width 16 height 16
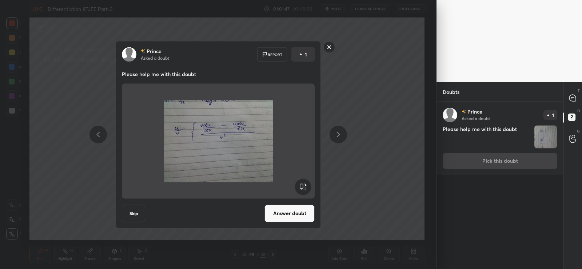
click at [304, 215] on button "Answer doubt" at bounding box center [290, 212] width 50 height 17
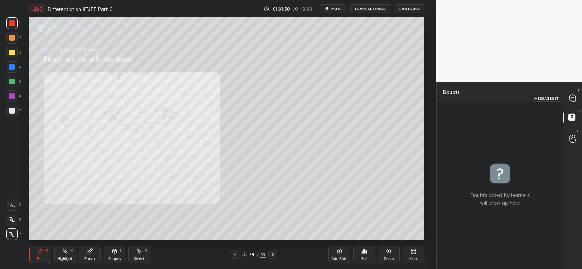
click at [571, 96] on icon at bounding box center [572, 98] width 7 height 7
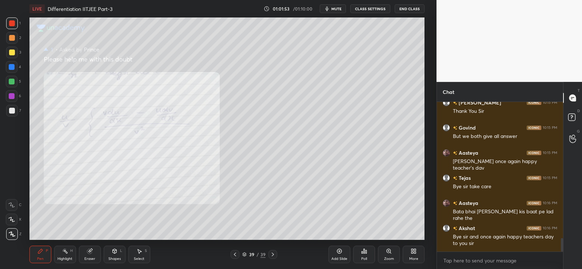
scroll to position [1497, 0]
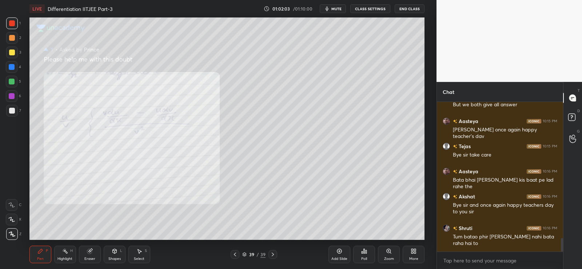
click at [407, 7] on button "End Class" at bounding box center [410, 8] width 30 height 9
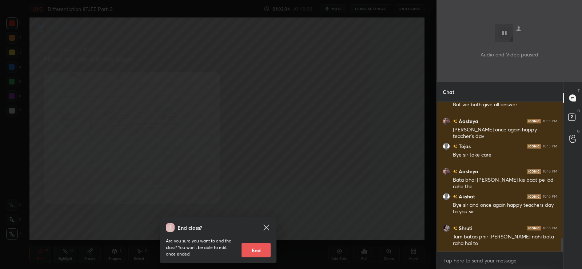
scroll to position [1514, 0]
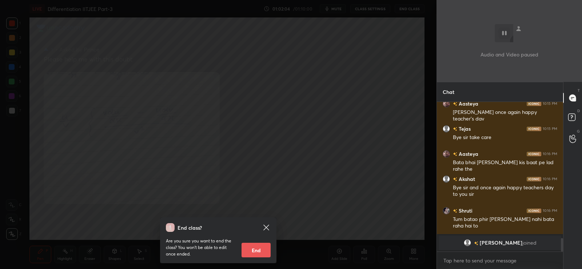
click at [262, 254] on button "End" at bounding box center [256, 250] width 29 height 15
type textarea "x"
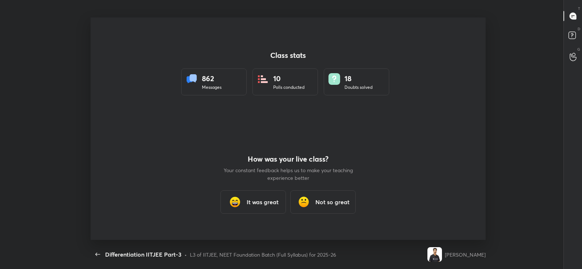
scroll to position [222, 576]
